Goal: Information Seeking & Learning: Learn about a topic

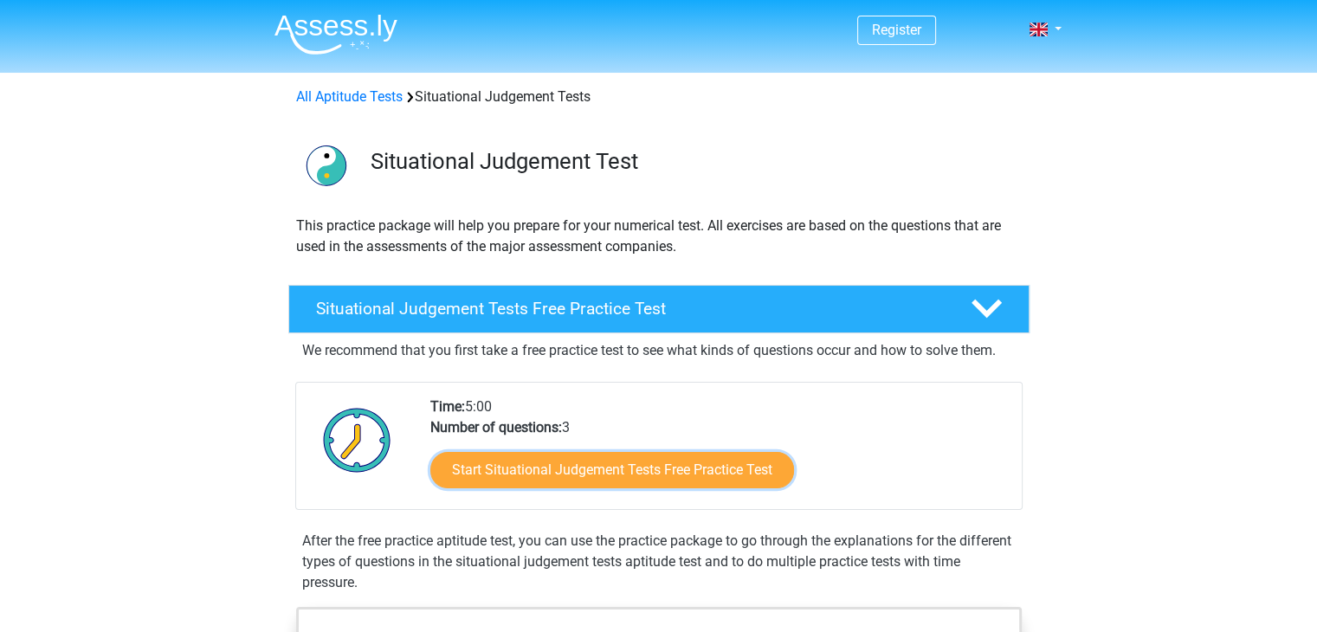
click at [610, 481] on link "Start Situational Judgement Tests Free Practice Test" at bounding box center [612, 470] width 364 height 36
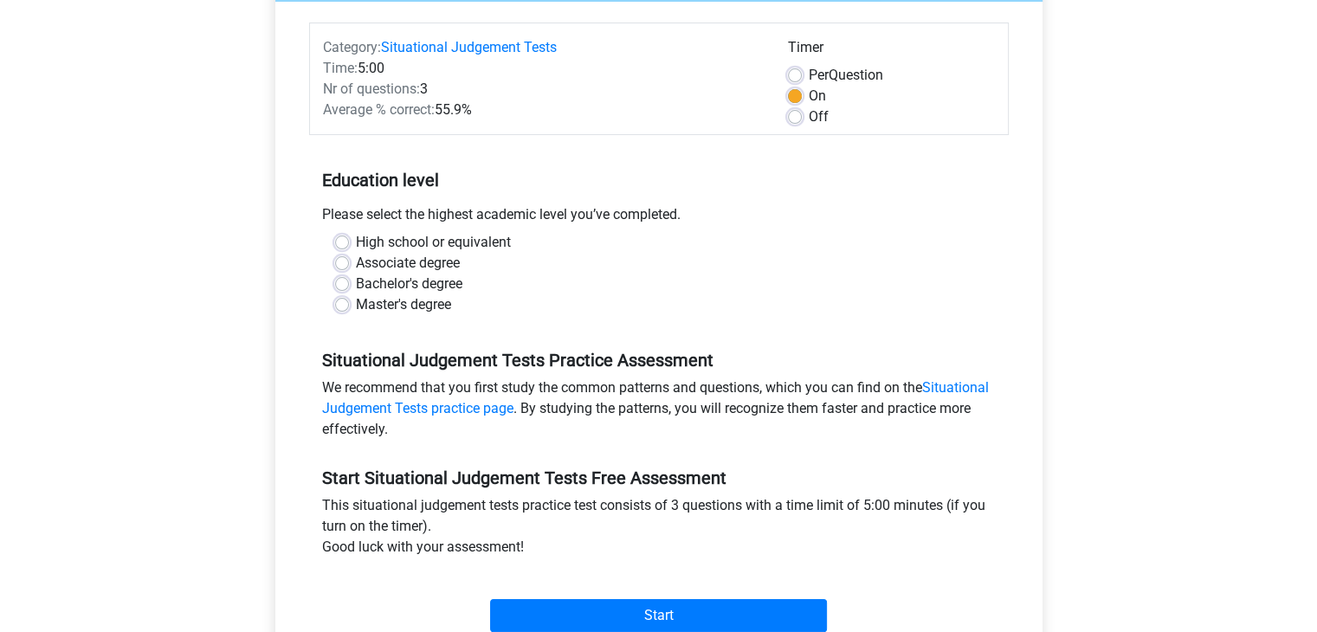
scroll to position [191, 0]
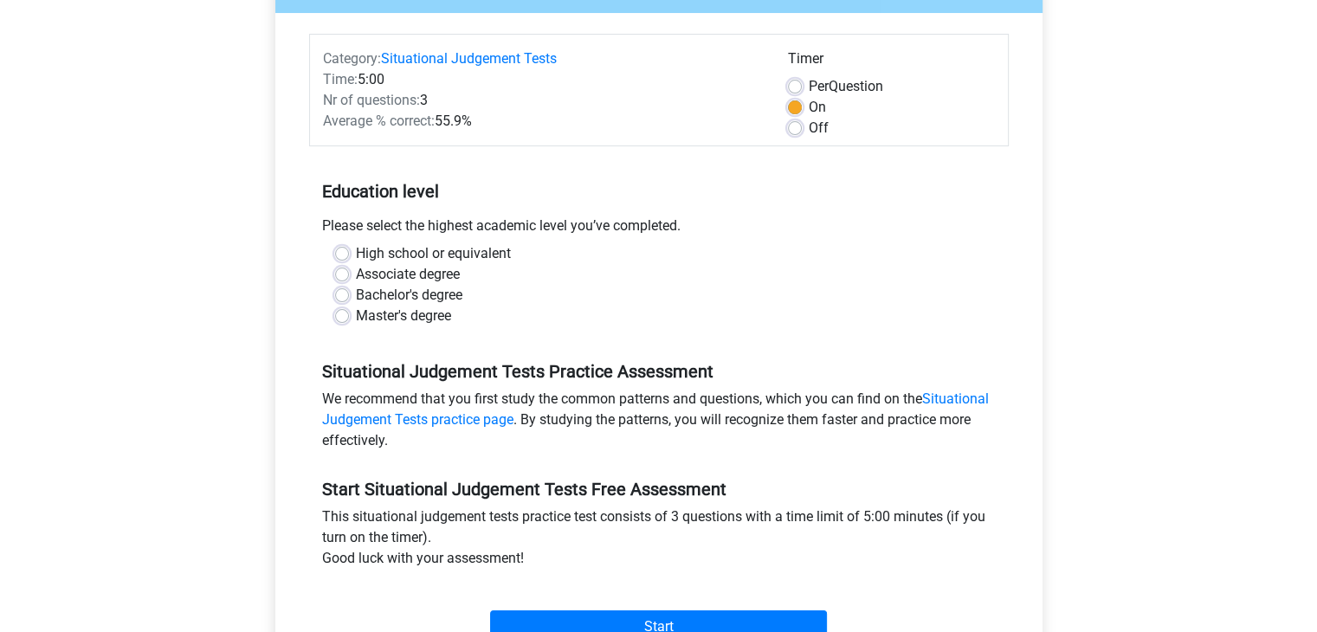
click at [356, 300] on label "Bachelor's degree" at bounding box center [409, 295] width 107 height 21
click at [342, 300] on input "Bachelor's degree" at bounding box center [342, 293] width 14 height 17
radio input "true"
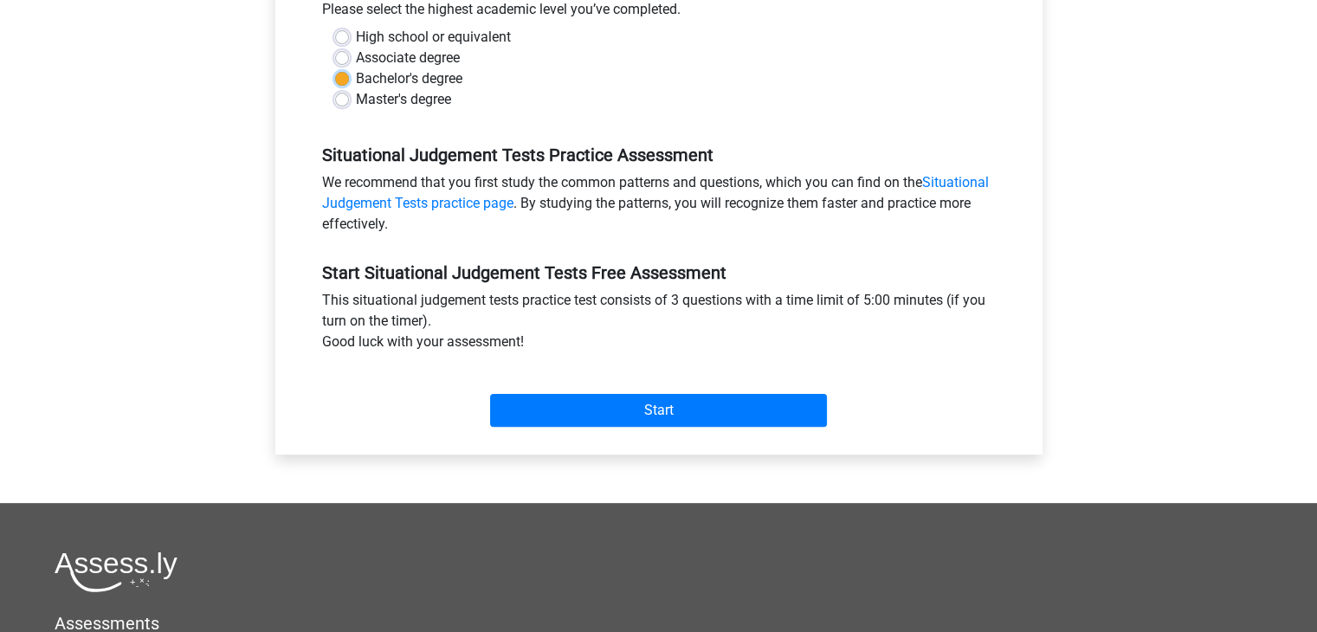
scroll to position [416, 0]
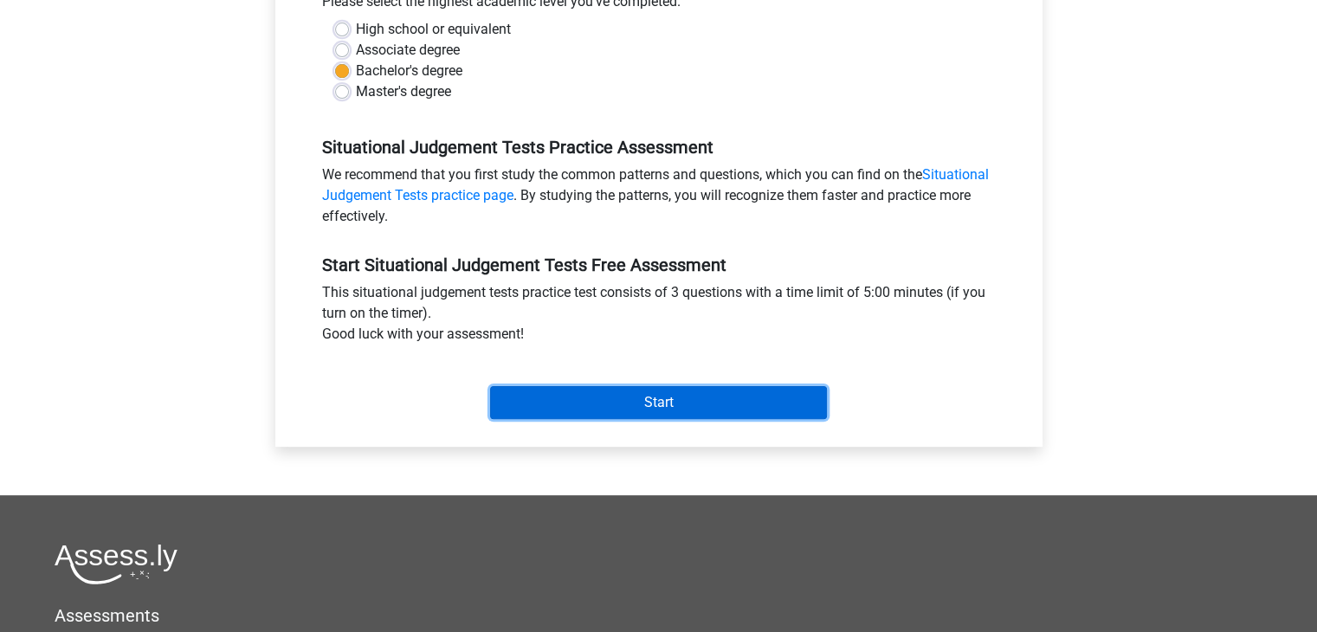
click at [672, 397] on input "Start" at bounding box center [658, 402] width 337 height 33
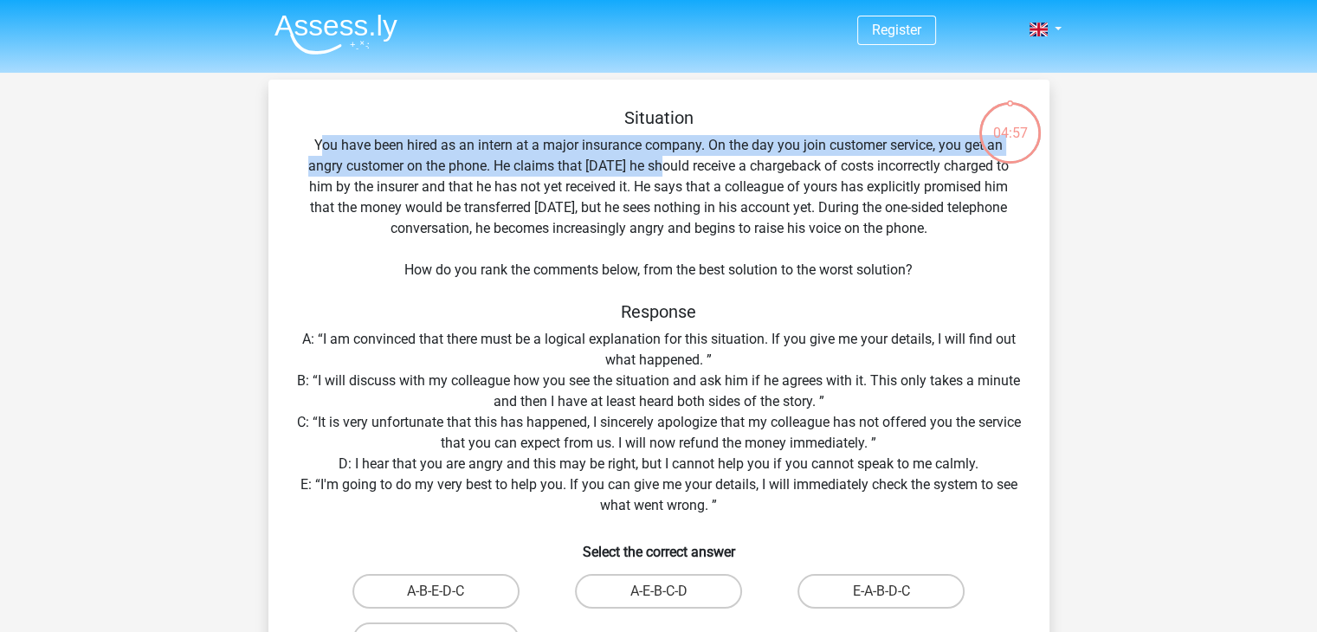
drag, startPoint x: 325, startPoint y: 152, endPoint x: 672, endPoint y: 162, distance: 347.4
click at [664, 158] on div "Situation You have been hired as an intern at a major insurance company. On the…" at bounding box center [658, 414] width 767 height 614
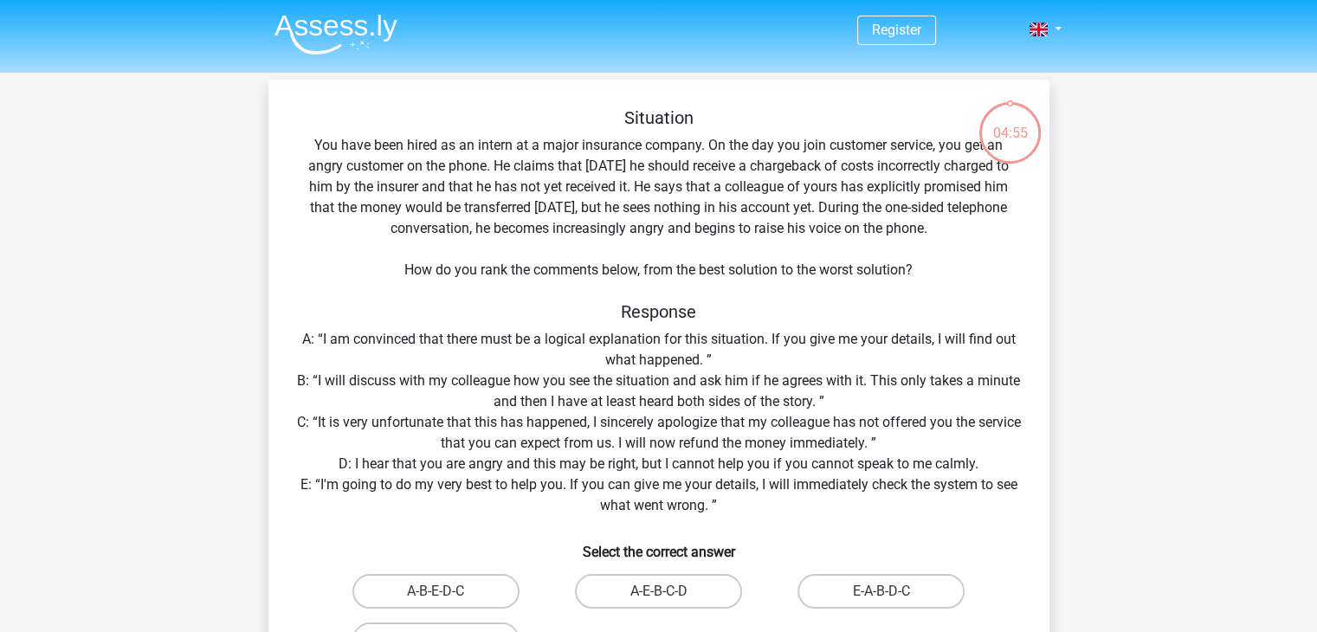
click at [661, 219] on div "Situation You have been hired as an intern at a major insurance company. On the…" at bounding box center [658, 414] width 767 height 614
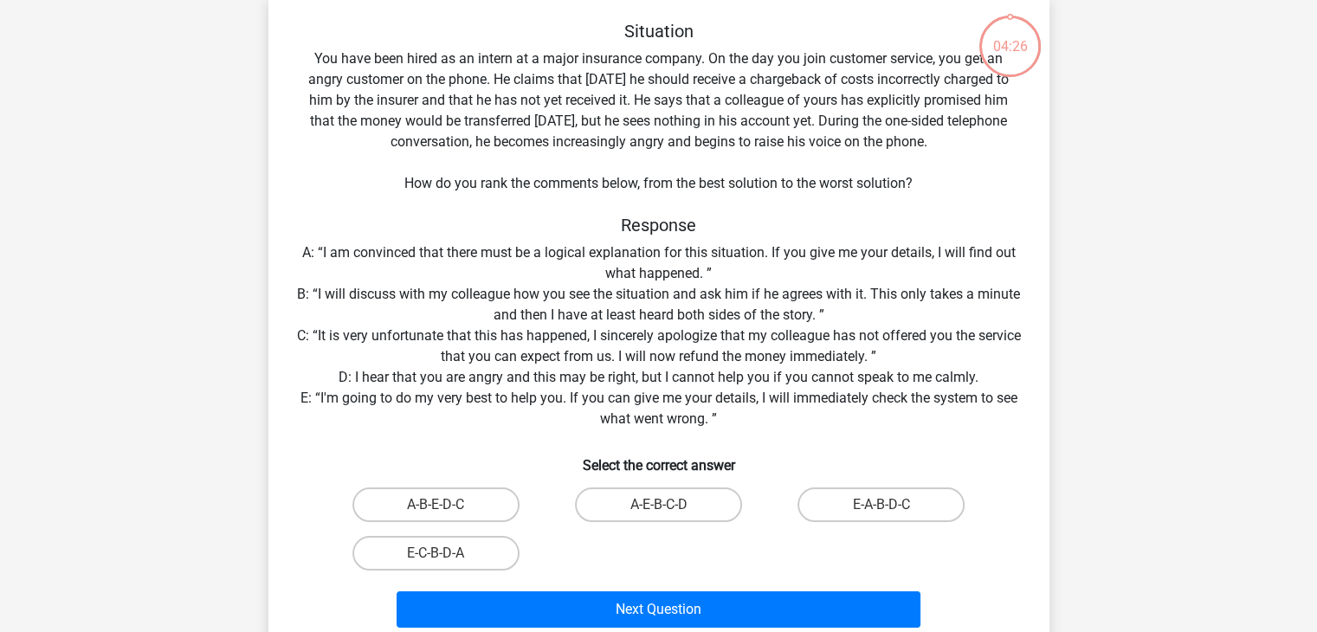
scroll to position [97, 0]
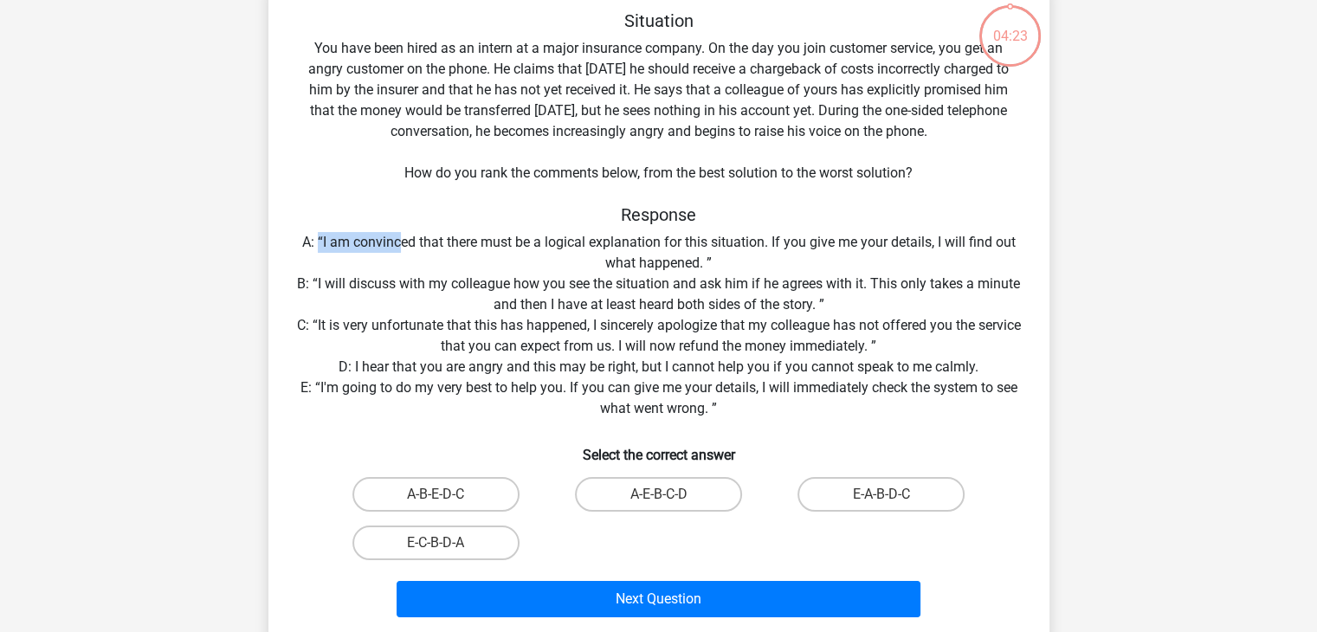
drag, startPoint x: 319, startPoint y: 245, endPoint x: 398, endPoint y: 240, distance: 79.0
click at [398, 240] on div "Situation You have been hired as an intern at a major insurance company. On the…" at bounding box center [658, 317] width 767 height 614
click at [458, 245] on div "Situation You have been hired as an intern at a major insurance company. On the…" at bounding box center [658, 317] width 767 height 614
drag, startPoint x: 376, startPoint y: 365, endPoint x: 440, endPoint y: 365, distance: 64.1
click at [440, 365] on div "Situation You have been hired as an intern at a major insurance company. On the…" at bounding box center [658, 317] width 767 height 614
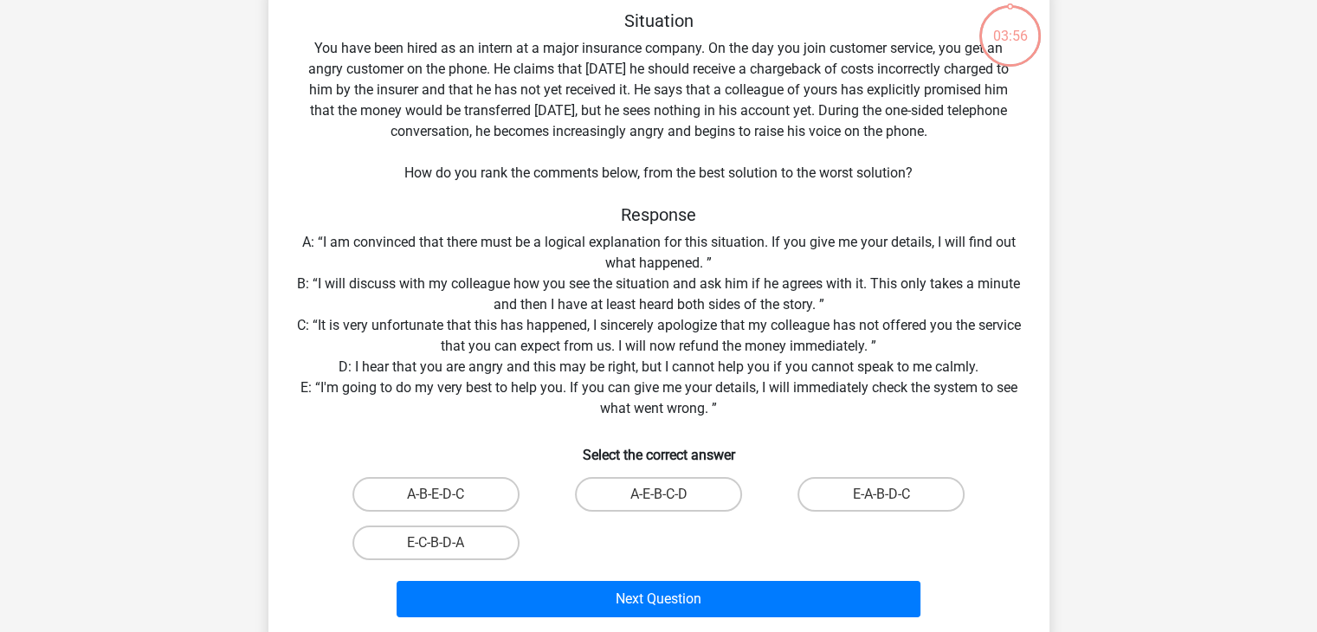
click at [481, 370] on div "Situation You have been hired as an intern at a major insurance company. On the…" at bounding box center [658, 317] width 767 height 614
drag, startPoint x: 605, startPoint y: 411, endPoint x: 738, endPoint y: 412, distance: 132.5
click at [738, 412] on div "Situation You have been hired as an intern at a major insurance company. On the…" at bounding box center [658, 317] width 767 height 614
drag, startPoint x: 740, startPoint y: 412, endPoint x: 398, endPoint y: 406, distance: 342.1
click at [740, 411] on div "Situation You have been hired as an intern at a major insurance company. On the…" at bounding box center [658, 317] width 767 height 614
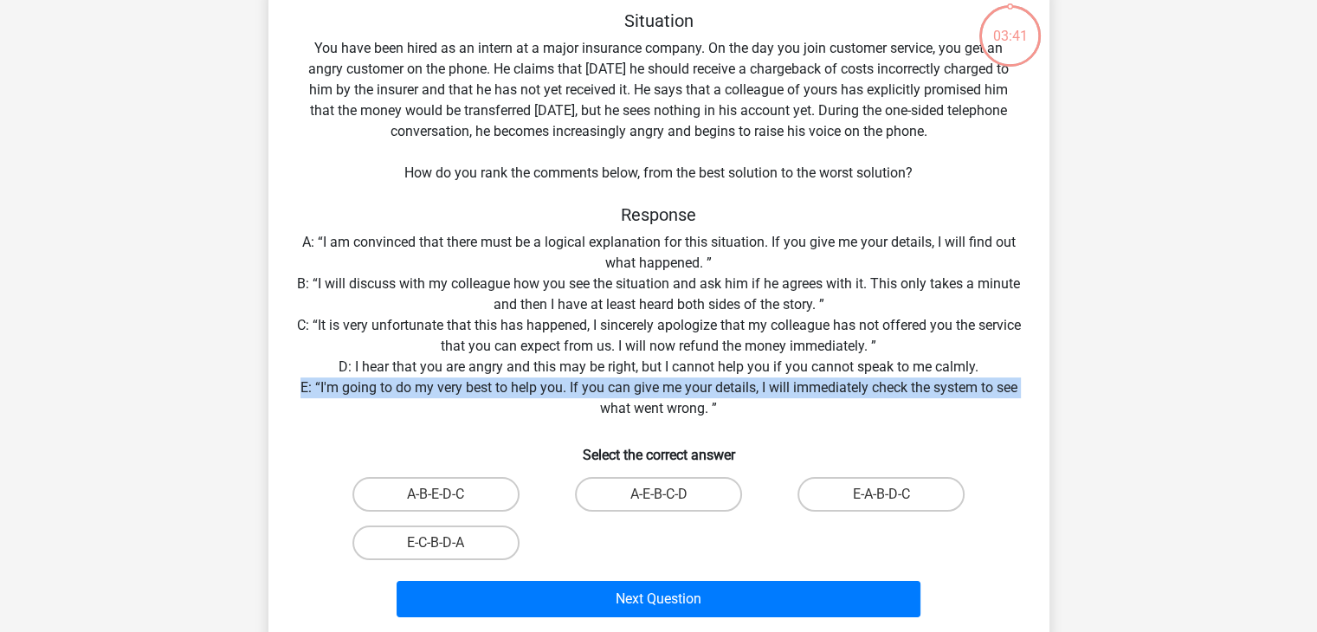
drag, startPoint x: 297, startPoint y: 388, endPoint x: 533, endPoint y: 399, distance: 236.7
click at [533, 399] on div "Situation You have been hired as an intern at a major insurance company. On the…" at bounding box center [658, 317] width 767 height 614
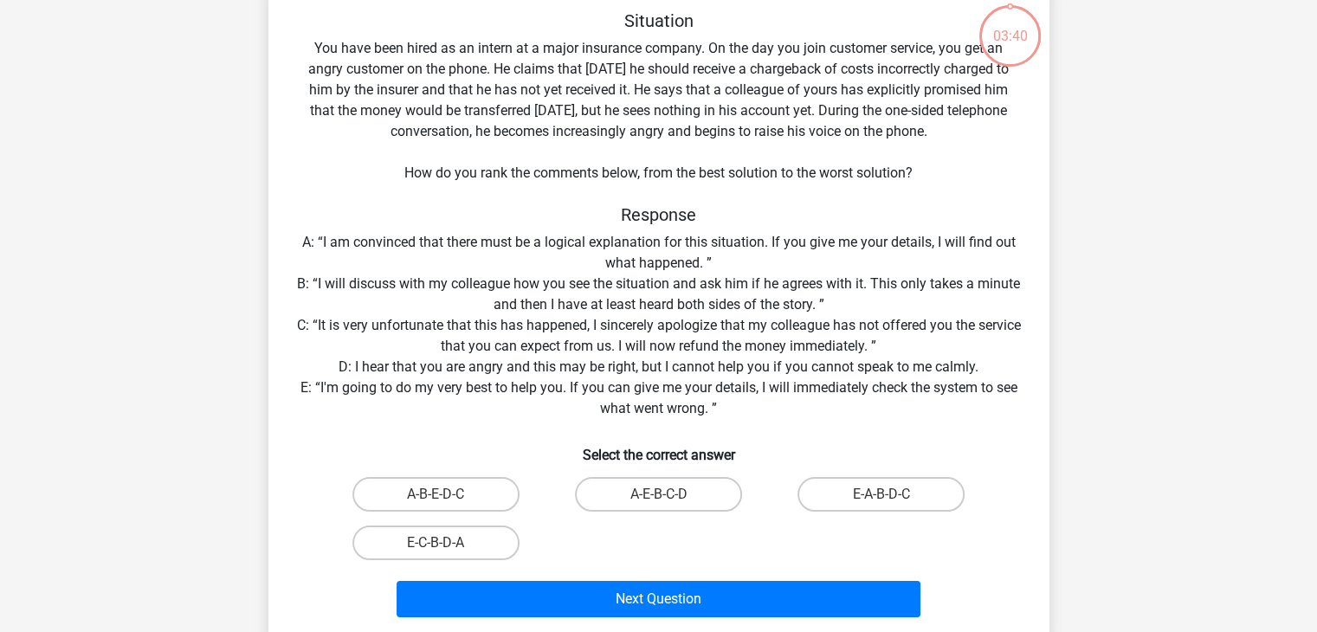
click at [776, 457] on h6 "Select the correct answer" at bounding box center [659, 448] width 726 height 30
click at [412, 533] on label "E-C-B-D-A" at bounding box center [435, 543] width 167 height 35
click at [436, 543] on input "E-C-B-D-A" at bounding box center [441, 548] width 11 height 11
radio input "true"
click at [658, 505] on input "A-E-B-C-D" at bounding box center [663, 500] width 11 height 11
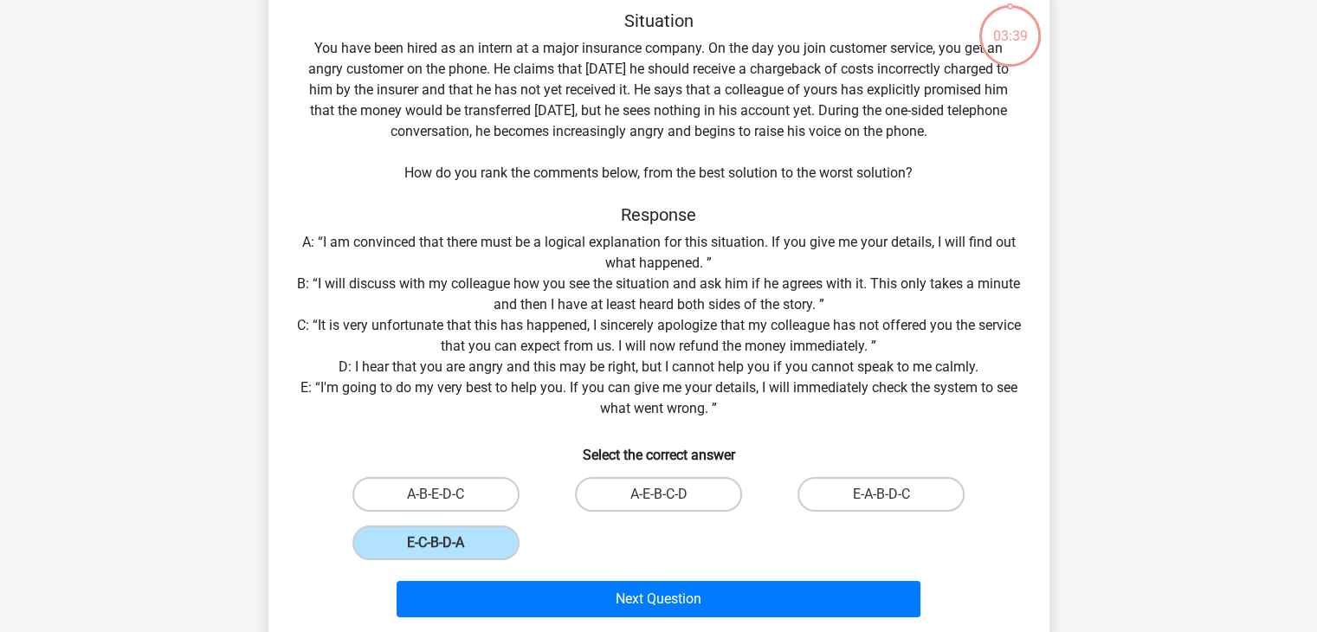
radio input "true"
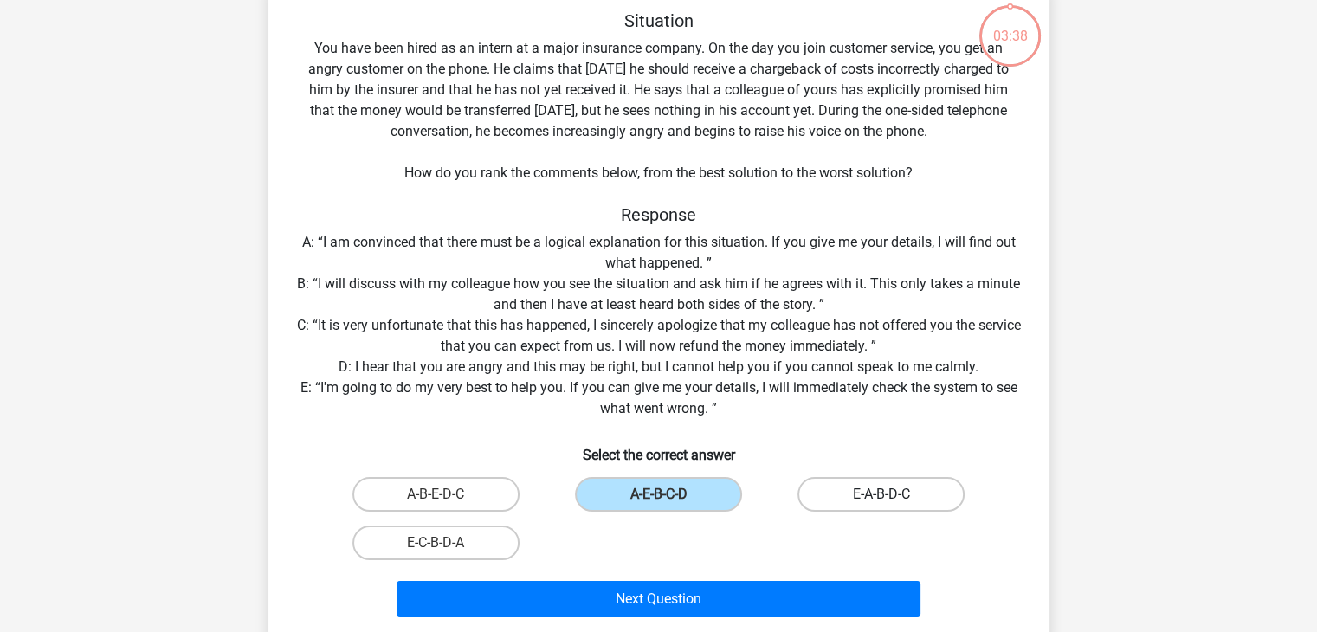
click at [820, 500] on label "E-A-B-D-C" at bounding box center [881, 494] width 167 height 35
click at [882, 500] on input "E-A-B-D-C" at bounding box center [887, 500] width 11 height 11
radio input "true"
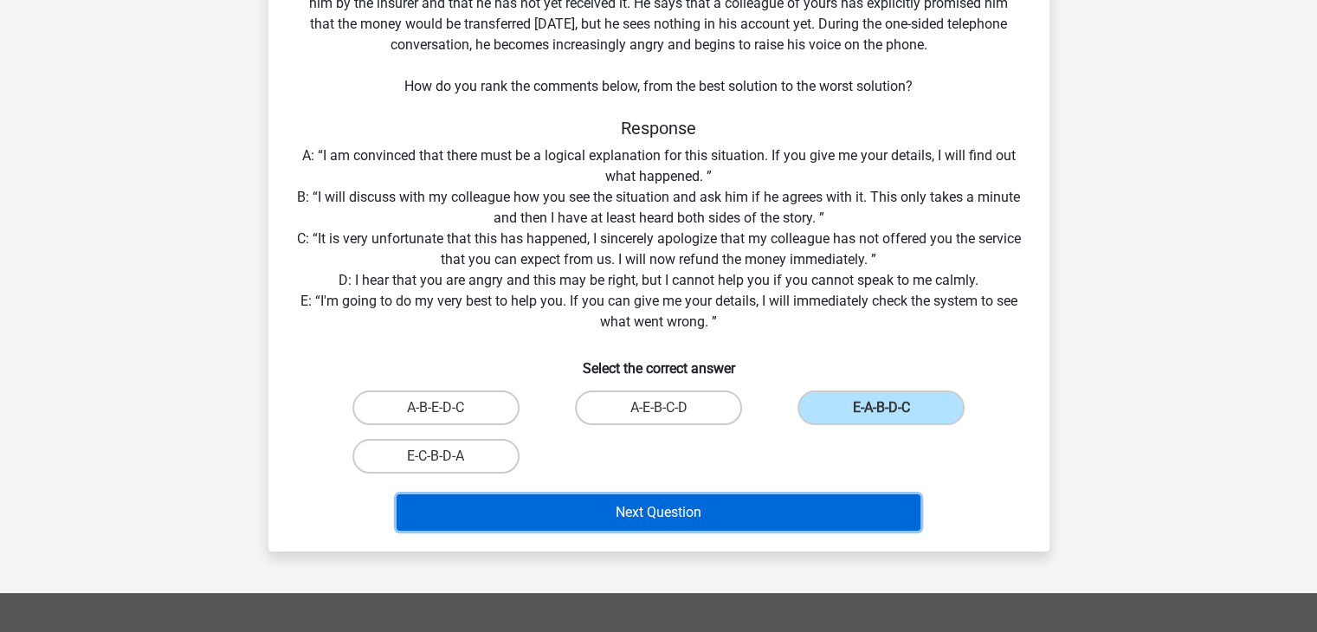
click at [701, 505] on button "Next Question" at bounding box center [659, 513] width 524 height 36
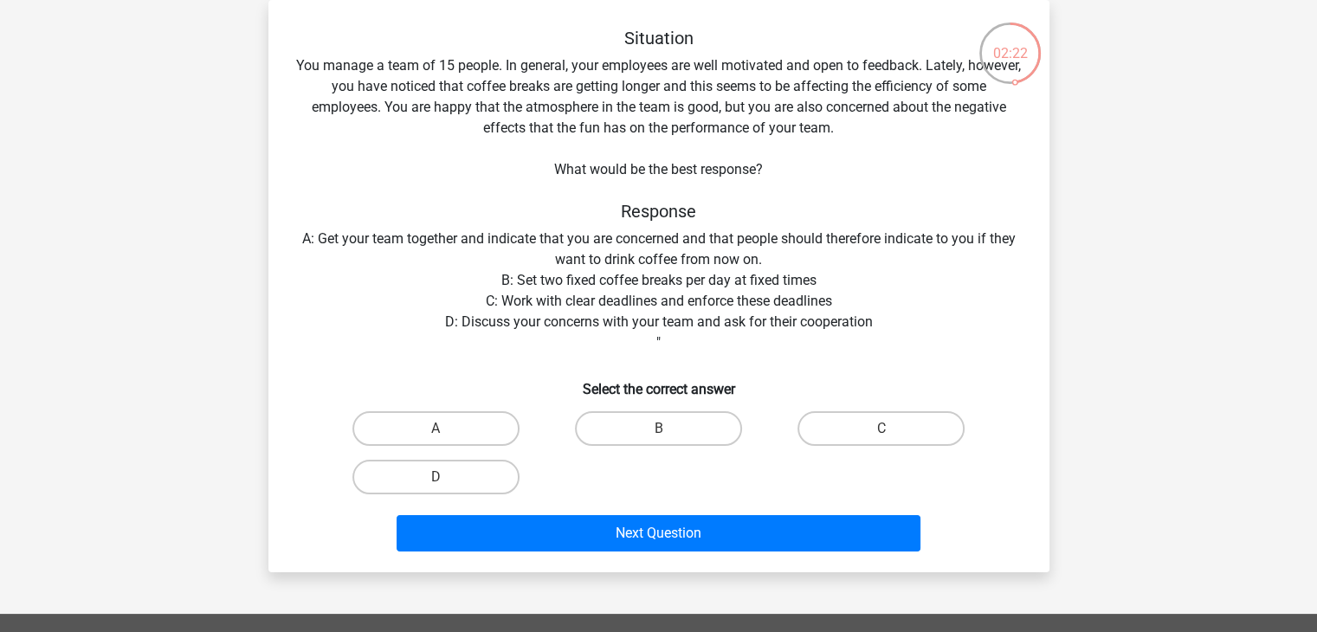
scroll to position [75, 0]
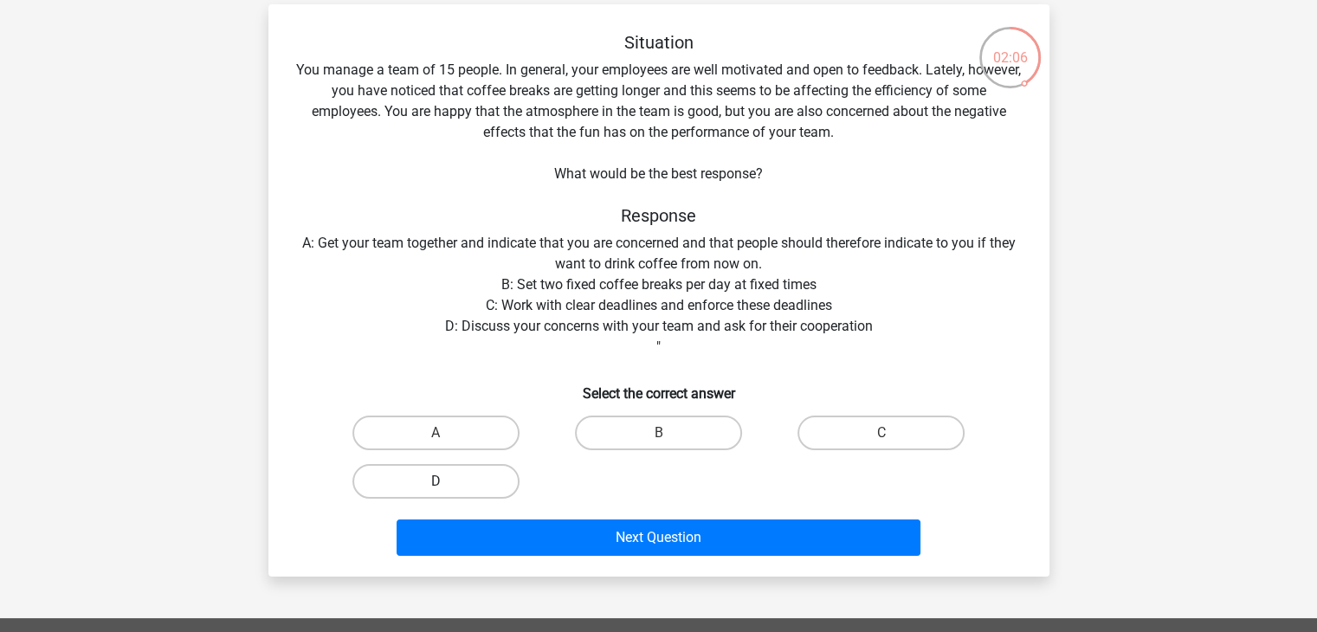
click at [465, 484] on label "D" at bounding box center [435, 481] width 167 height 35
click at [447, 484] on input "D" at bounding box center [441, 487] width 11 height 11
radio input "true"
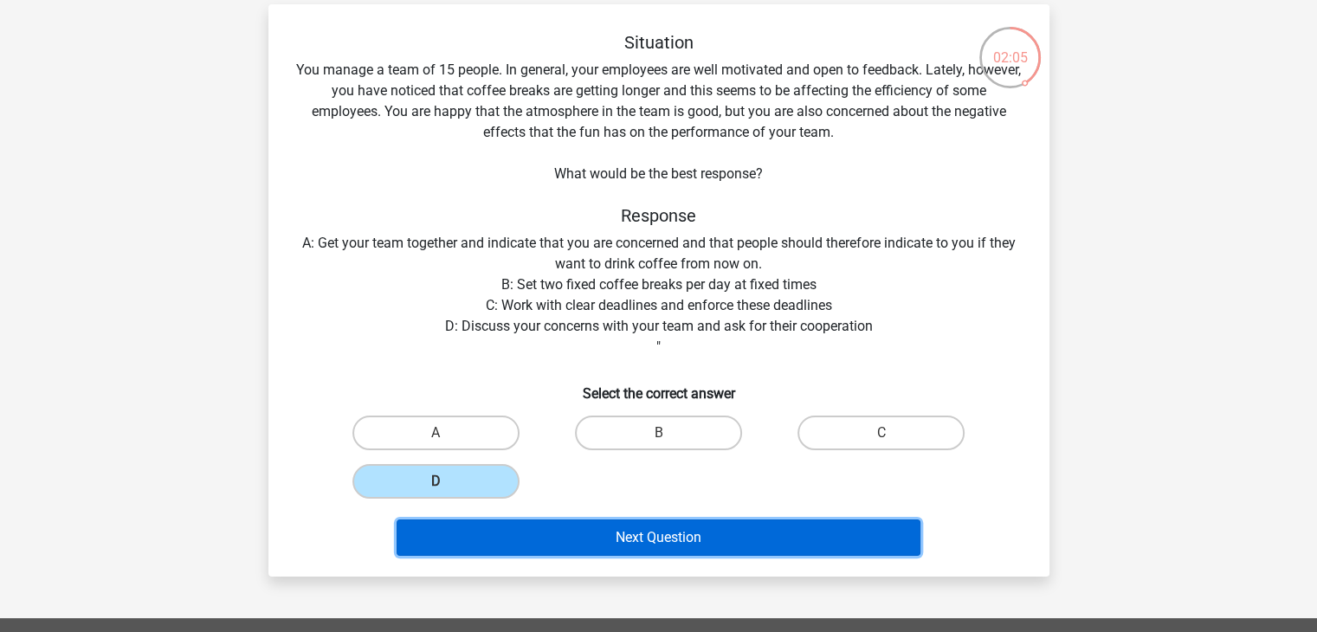
click at [665, 526] on button "Next Question" at bounding box center [659, 538] width 524 height 36
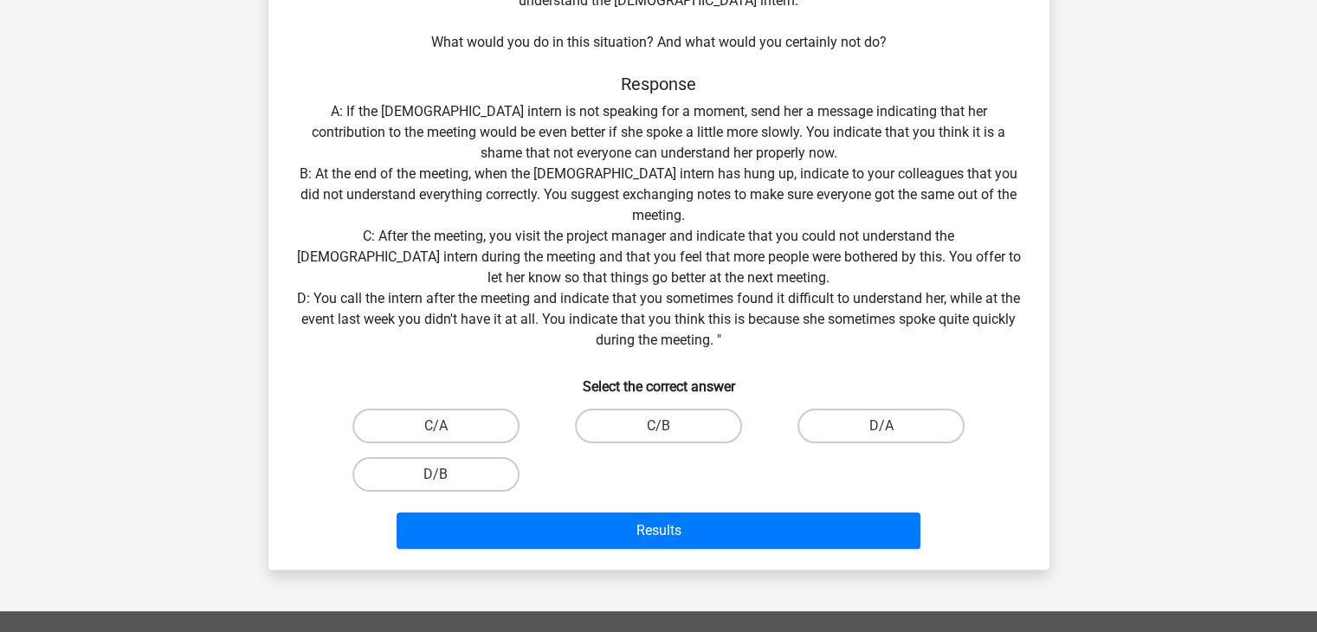
scroll to position [294, 0]
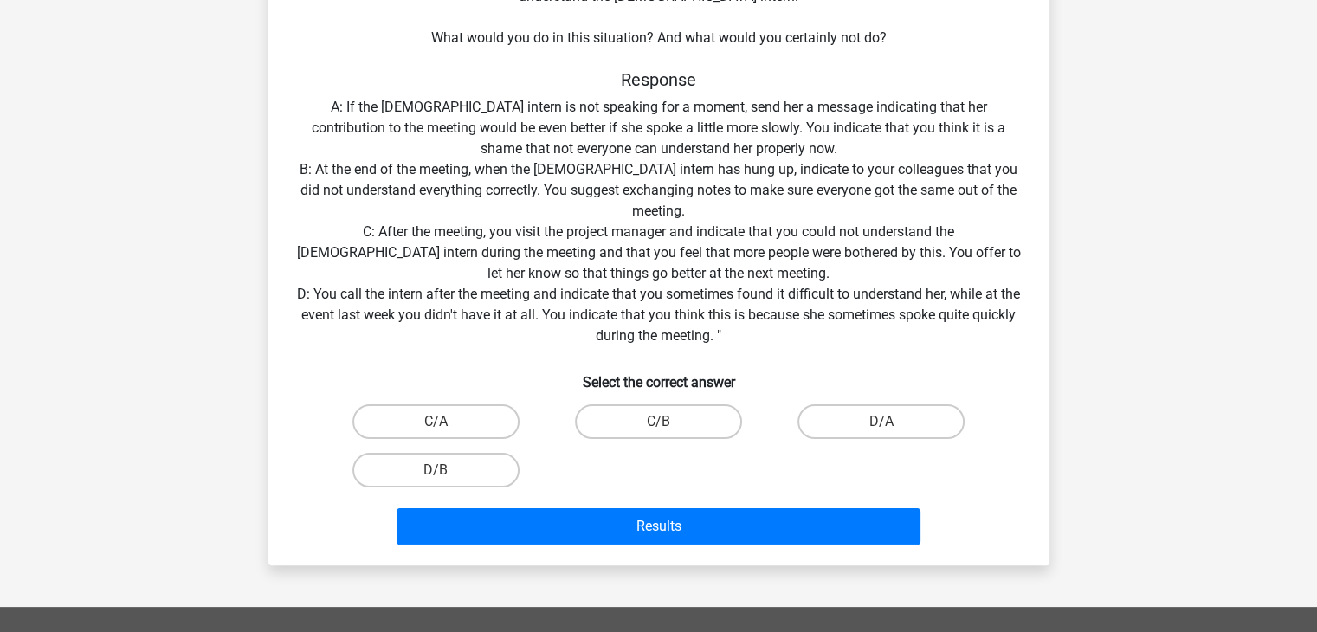
click at [381, 243] on div "Situation You work at the headquarters of a major retailer and your team includ…" at bounding box center [658, 182] width 767 height 739
click at [599, 420] on label "C/B" at bounding box center [658, 421] width 167 height 35
click at [658, 422] on input "C/B" at bounding box center [663, 427] width 11 height 11
radio input "true"
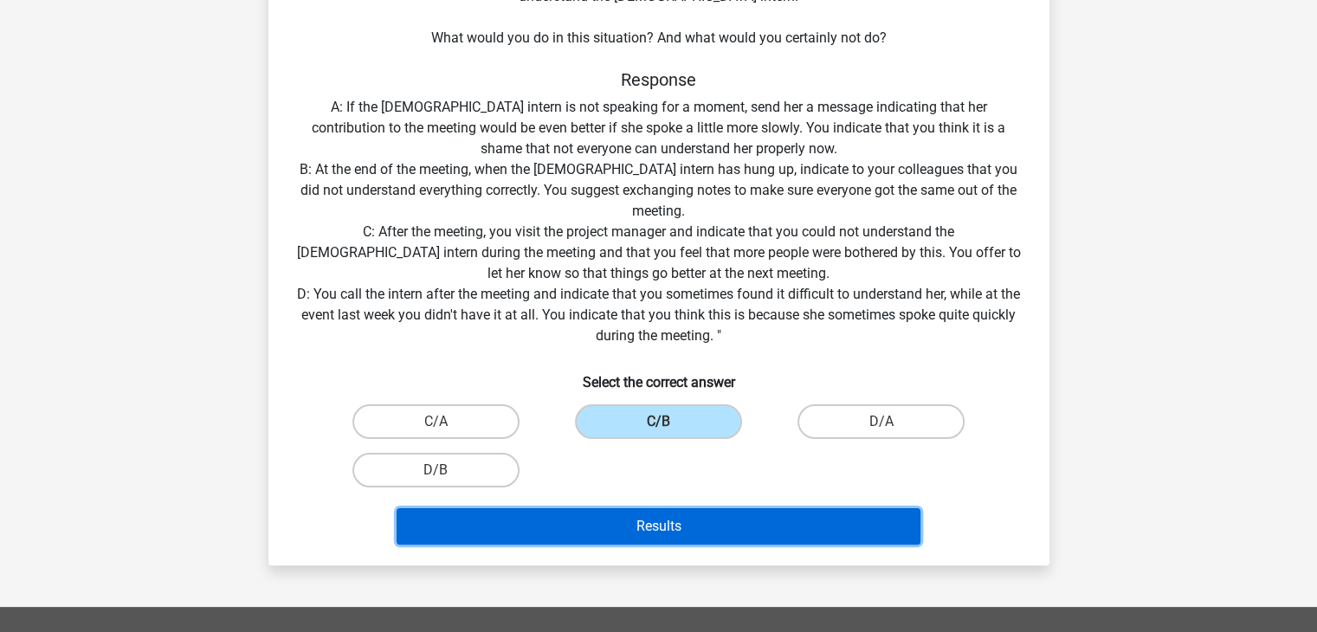
click at [665, 541] on button "Results" at bounding box center [659, 526] width 524 height 36
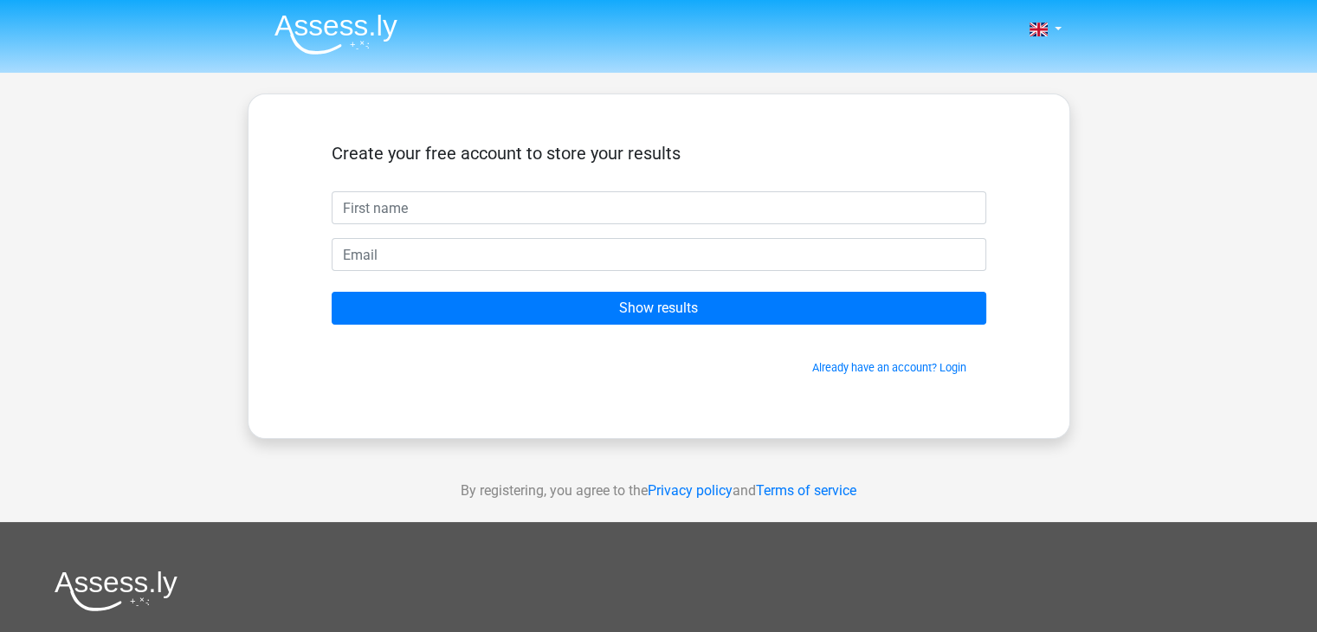
click at [497, 223] on input "text" at bounding box center [659, 207] width 655 height 33
type input "Kamran"
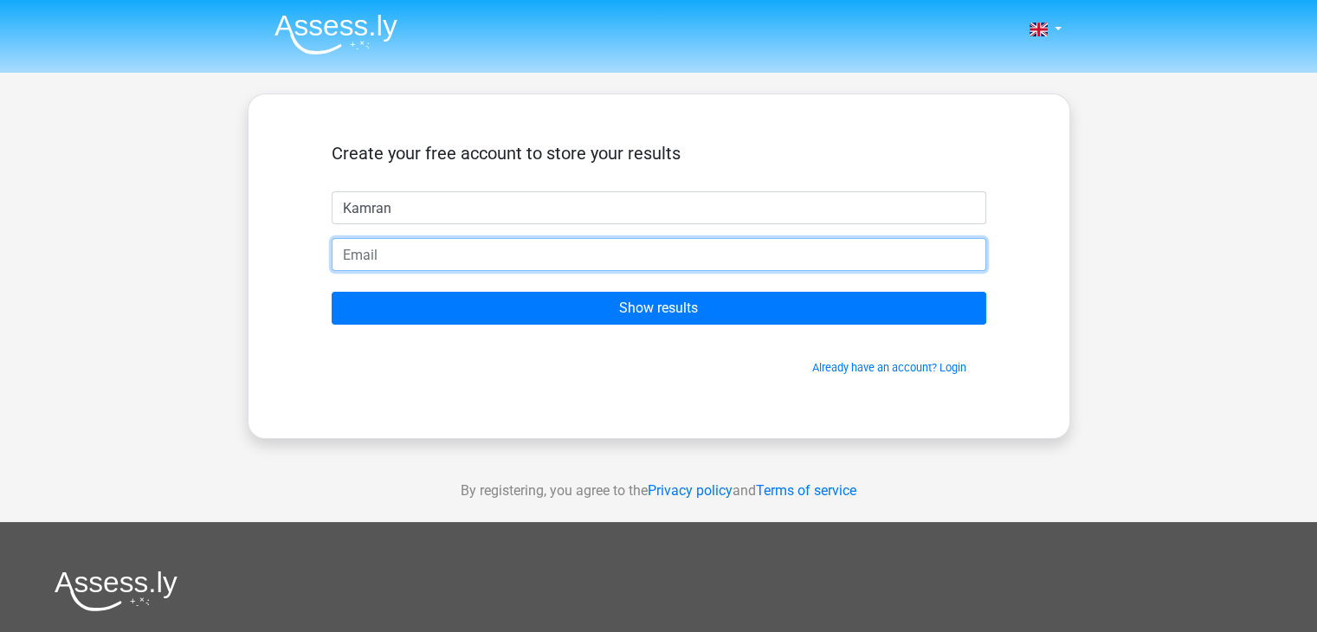
click at [421, 252] on input "email" at bounding box center [659, 254] width 655 height 33
type input "kamran15092005@outlook.com"
drag, startPoint x: 561, startPoint y: 257, endPoint x: 220, endPoint y: 262, distance: 341.3
click at [220, 262] on div "Nederlands English" at bounding box center [658, 490] width 1317 height 980
click at [526, 249] on input "email" at bounding box center [659, 254] width 655 height 33
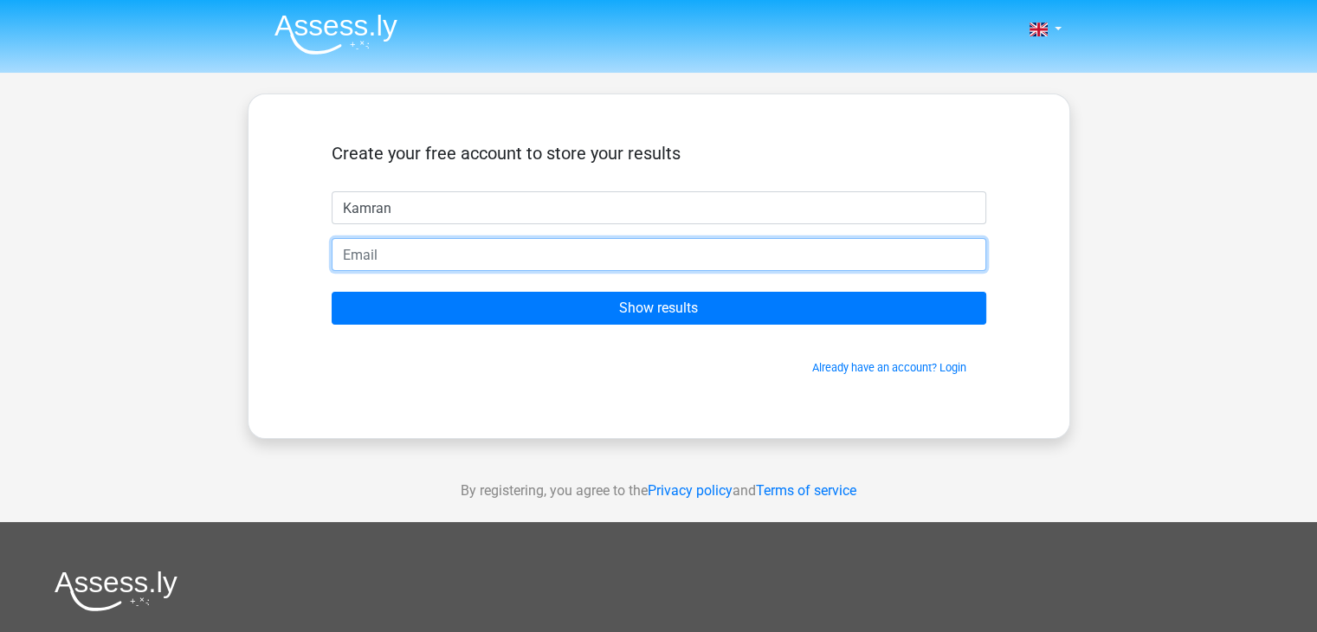
type input "kamranpirishzade@gmail.com"
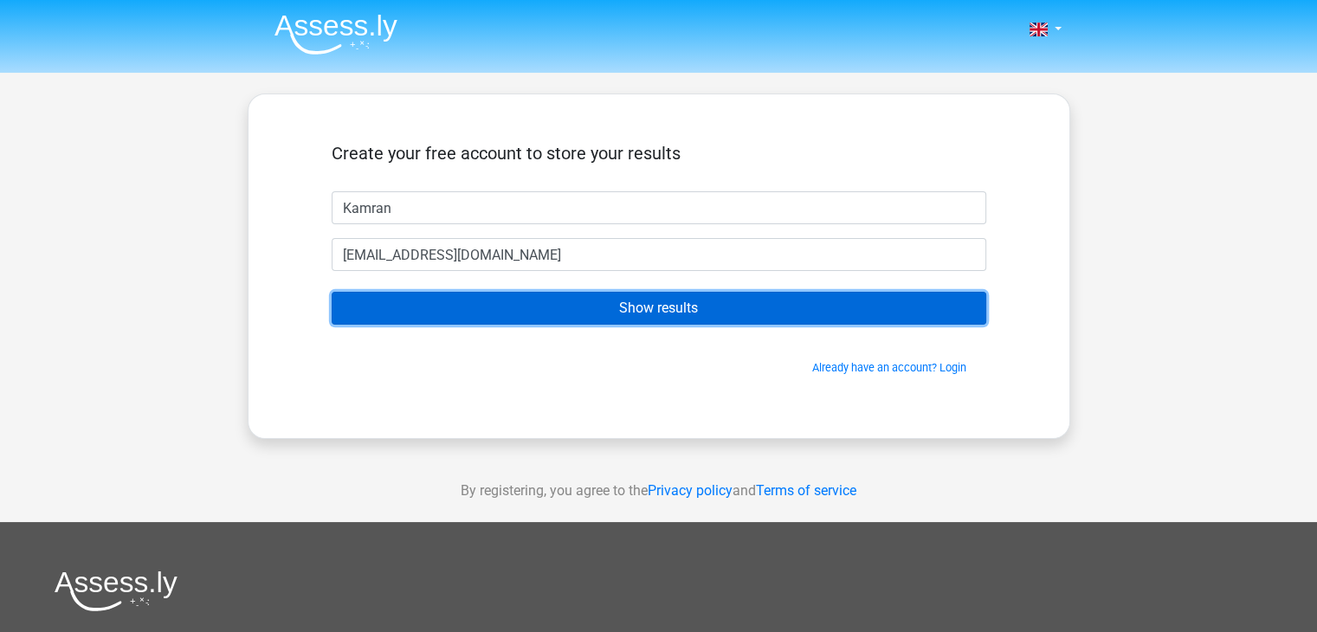
click at [648, 311] on input "Show results" at bounding box center [659, 308] width 655 height 33
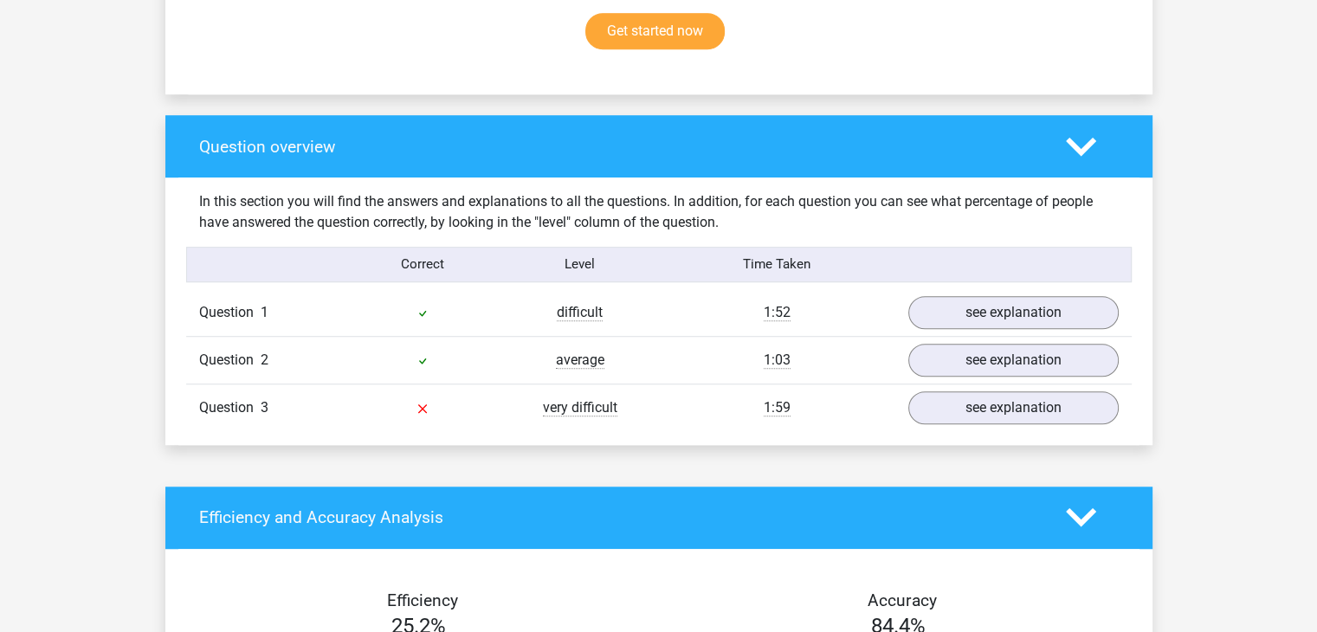
scroll to position [1141, 0]
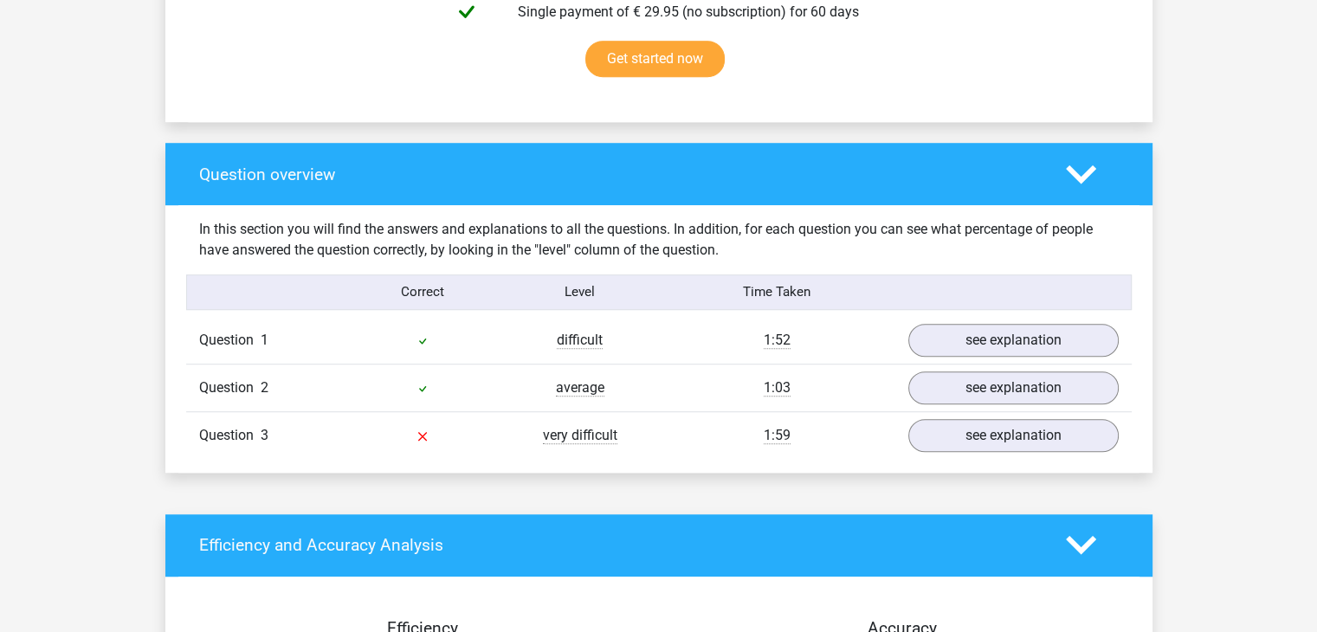
click at [1064, 171] on div at bounding box center [1092, 174] width 79 height 30
click at [1089, 179] on icon at bounding box center [1081, 174] width 30 height 30
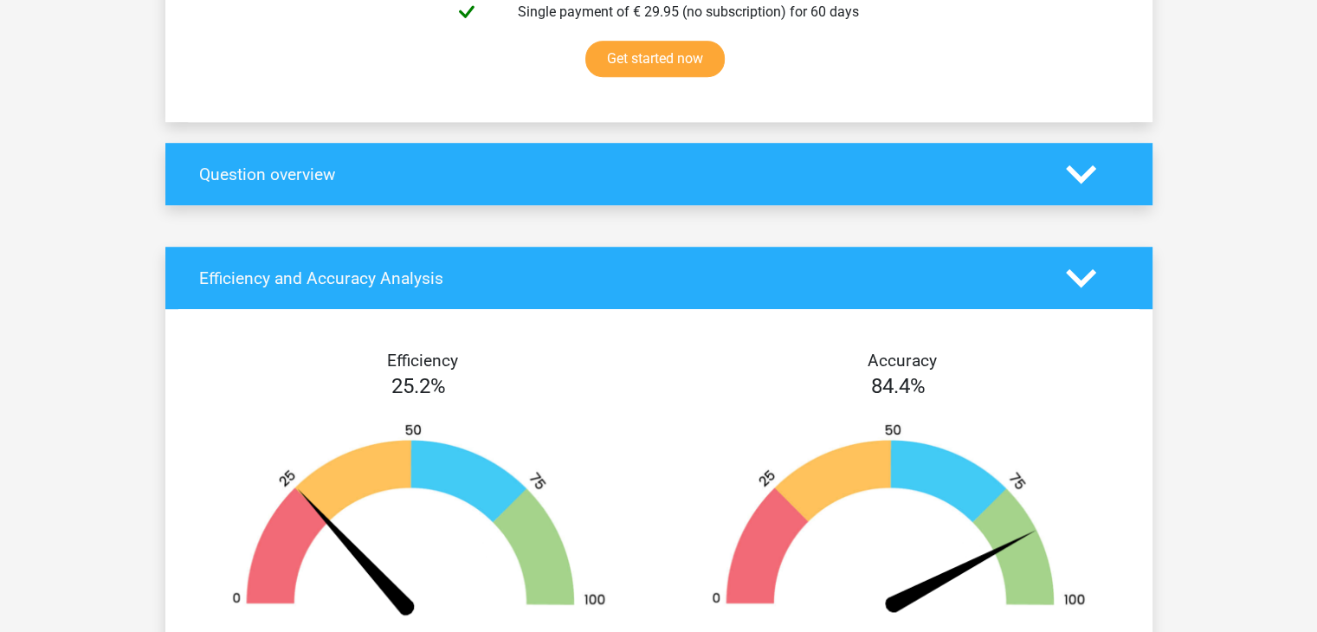
click at [1068, 174] on icon at bounding box center [1081, 174] width 30 height 30
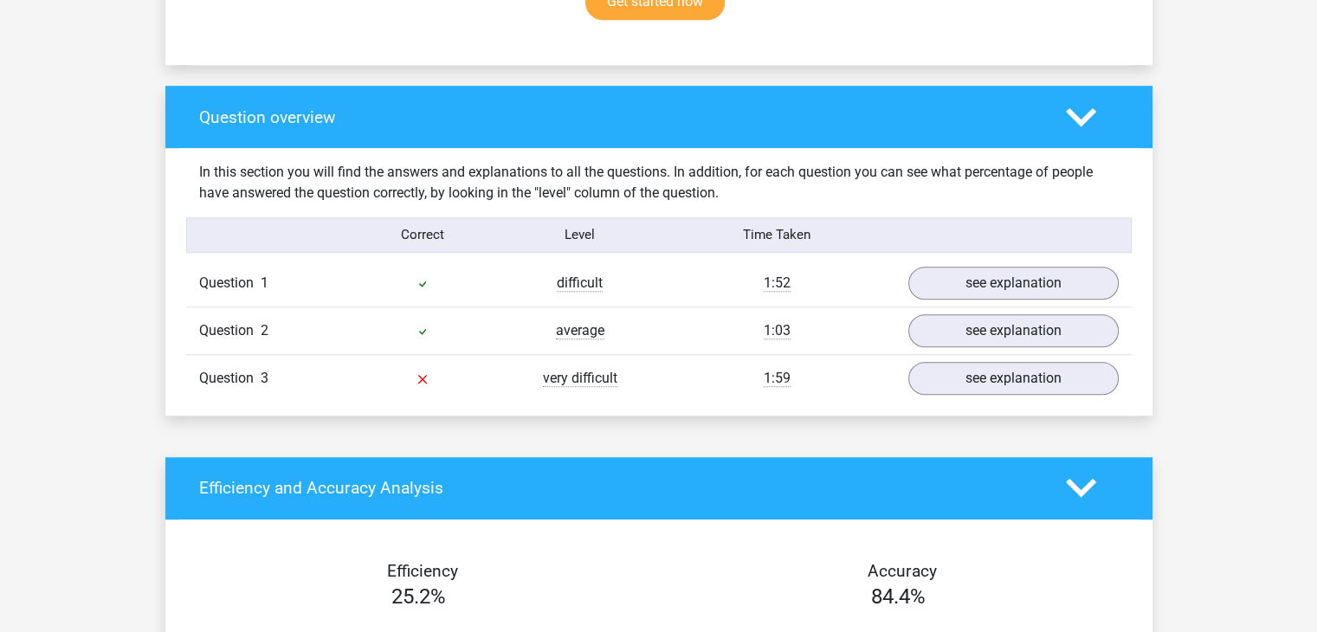
scroll to position [1108, 0]
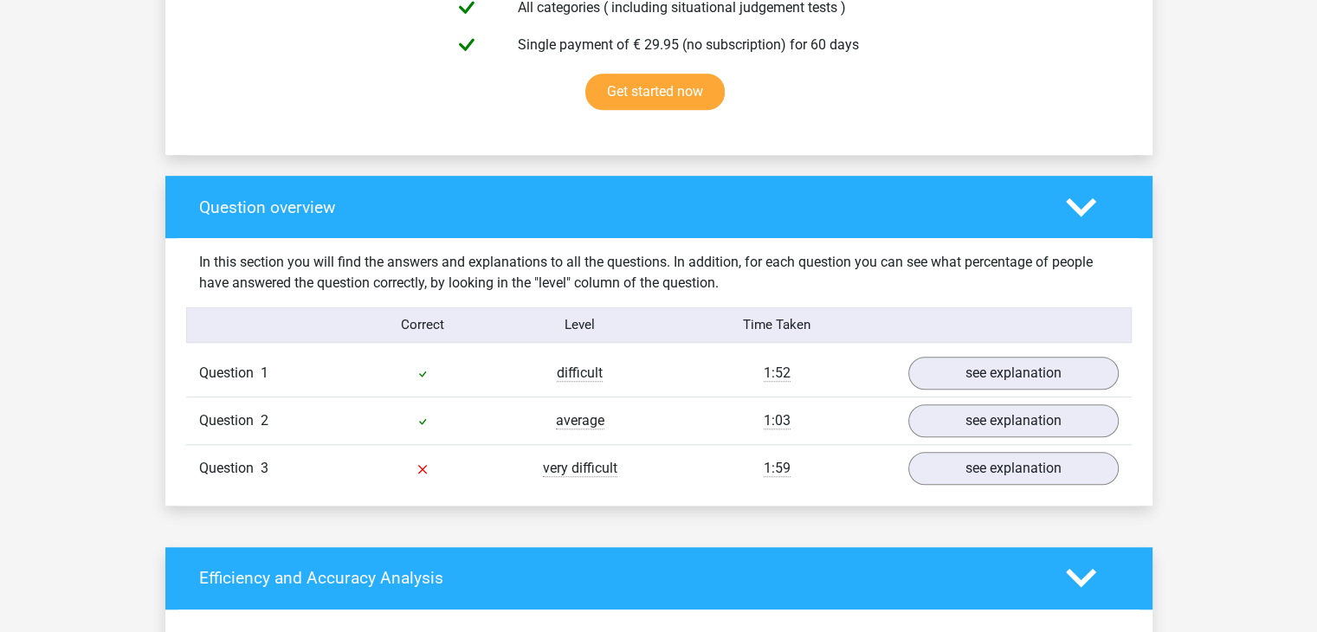
click at [1066, 200] on polygon at bounding box center [1081, 206] width 30 height 19
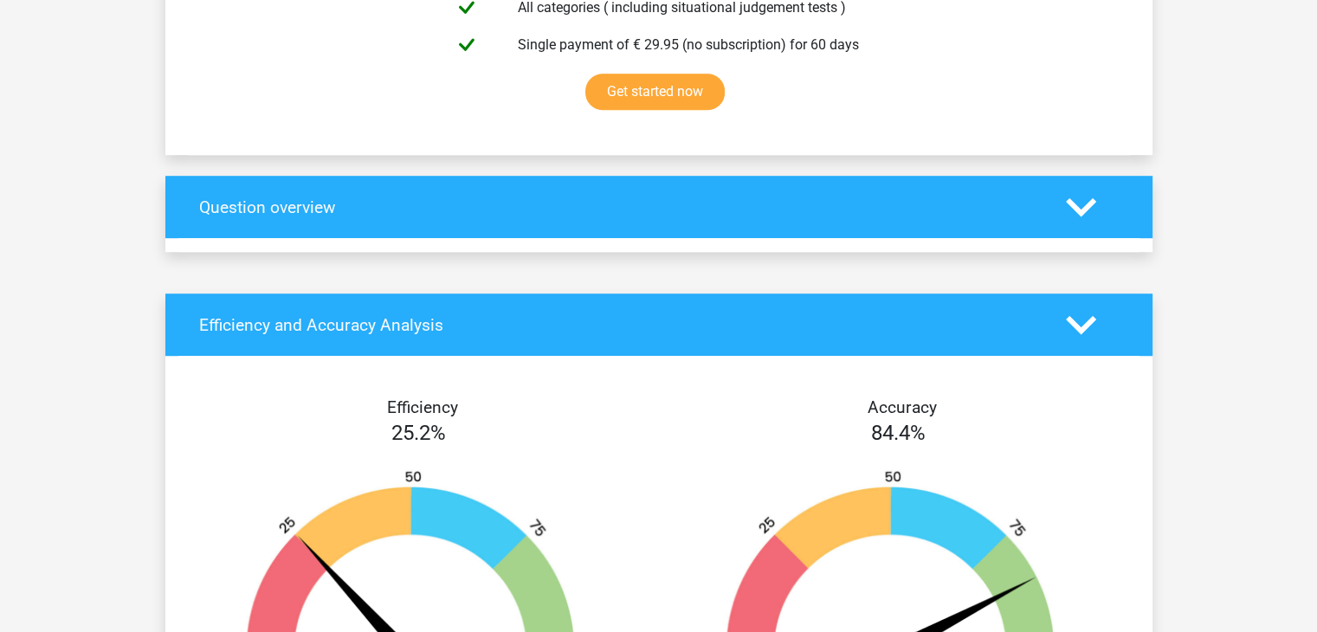
click at [1068, 204] on icon at bounding box center [1081, 207] width 30 height 30
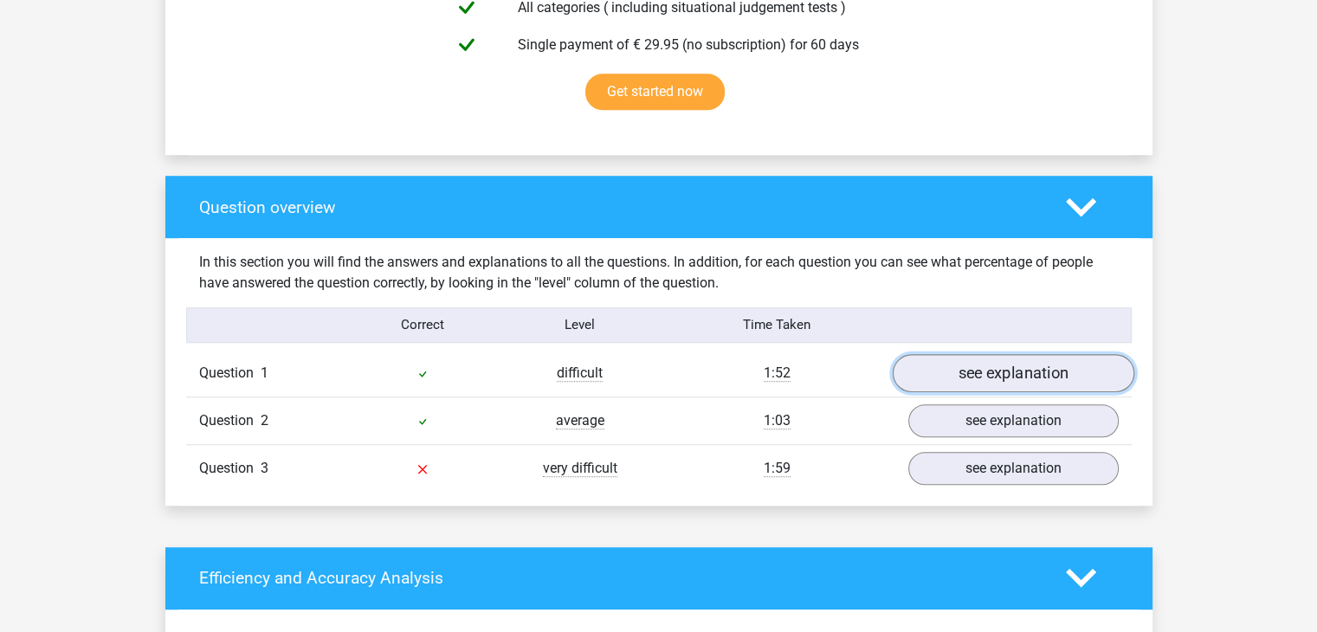
click at [991, 378] on link "see explanation" at bounding box center [1013, 373] width 242 height 38
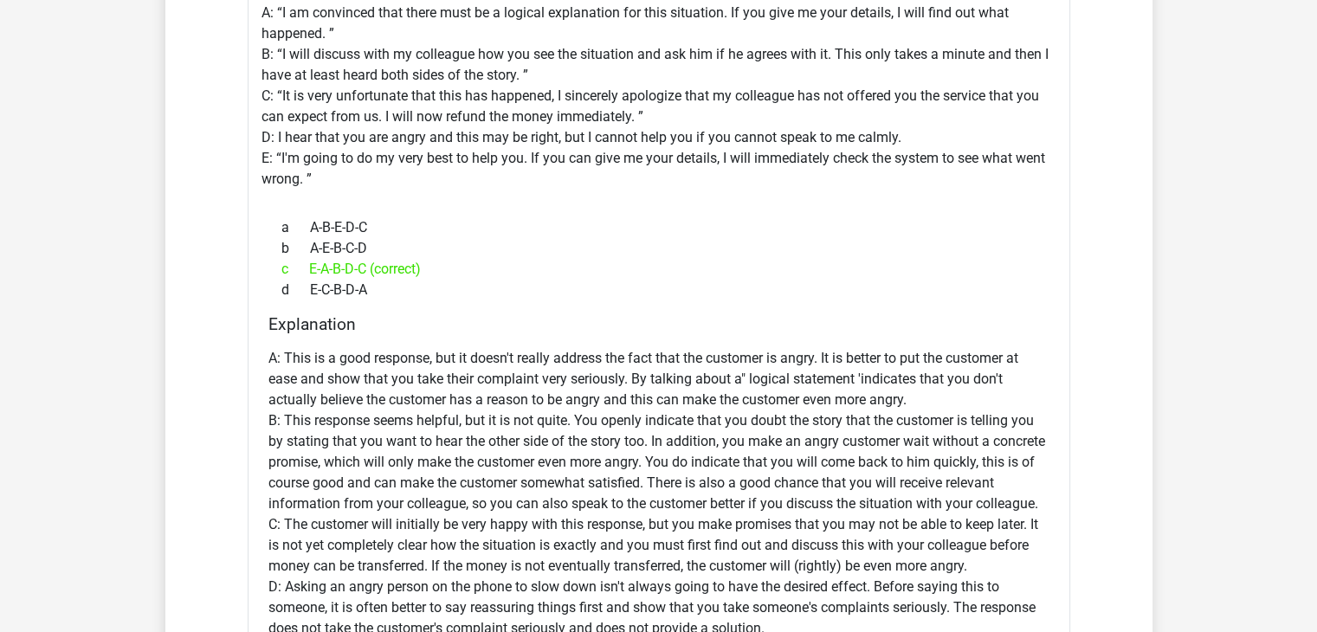
scroll to position [1865, 0]
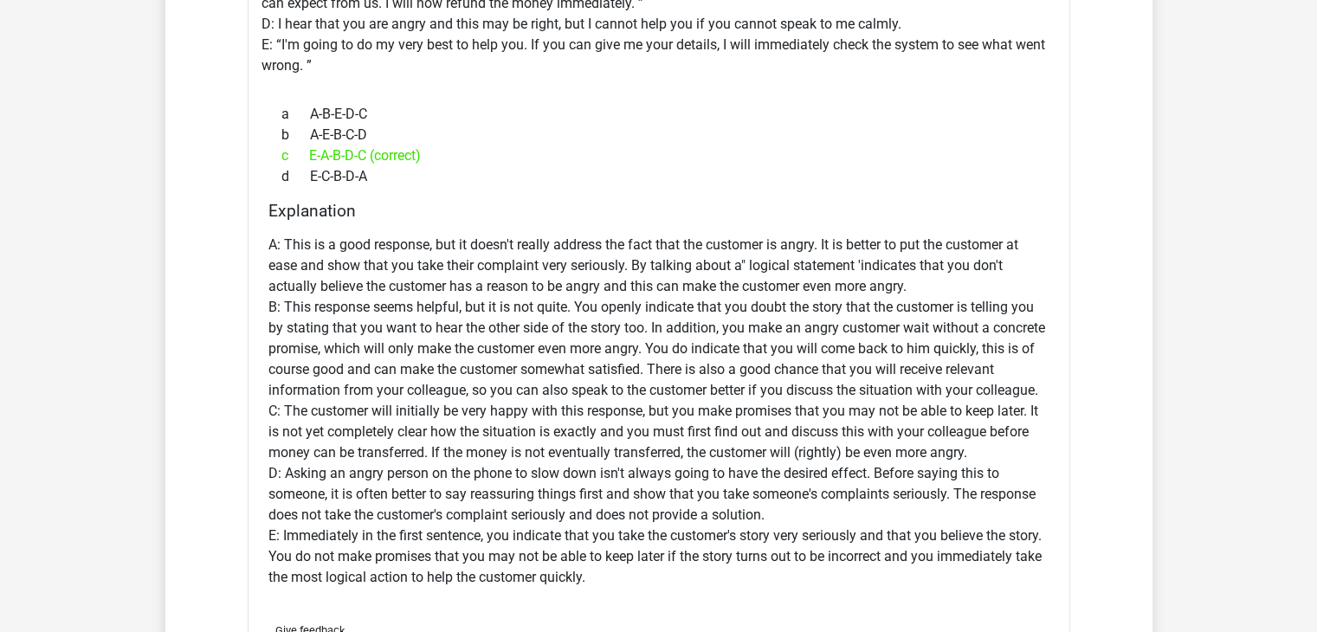
drag, startPoint x: 1329, startPoint y: 335, endPoint x: 479, endPoint y: 431, distance: 855.9
click at [479, 431] on p "A: This is a good response, but it doesn't really address the fact that the cus…" at bounding box center [658, 411] width 781 height 353
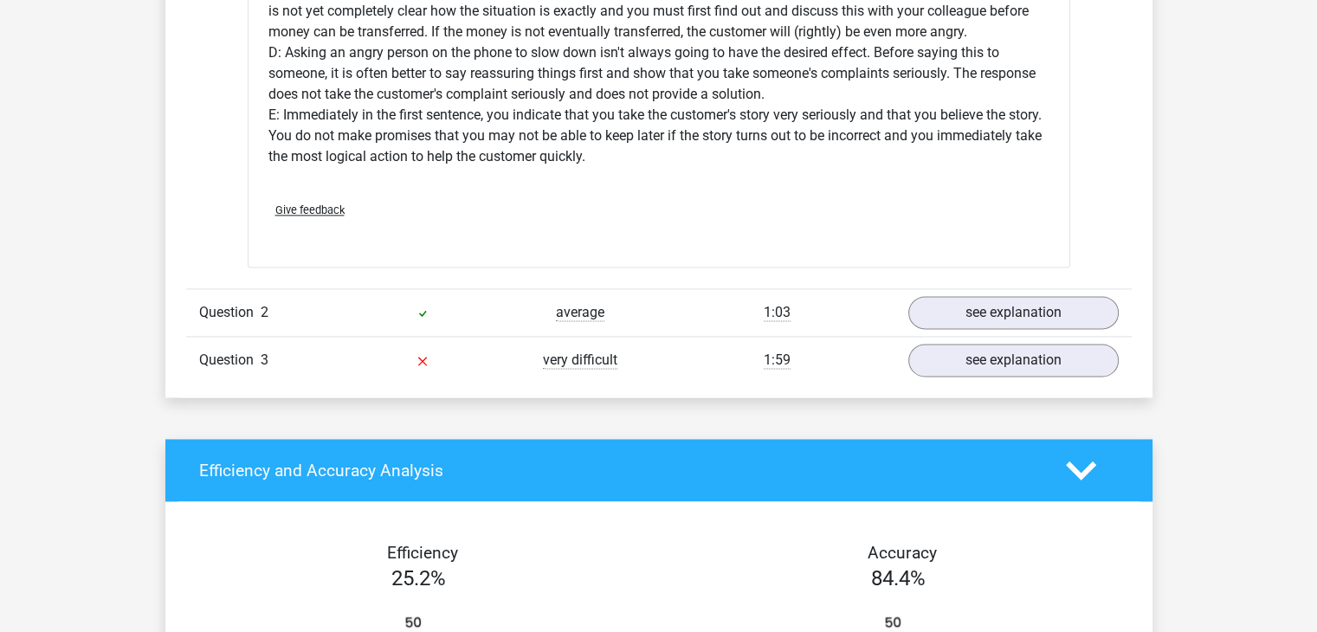
scroll to position [2307, 0]
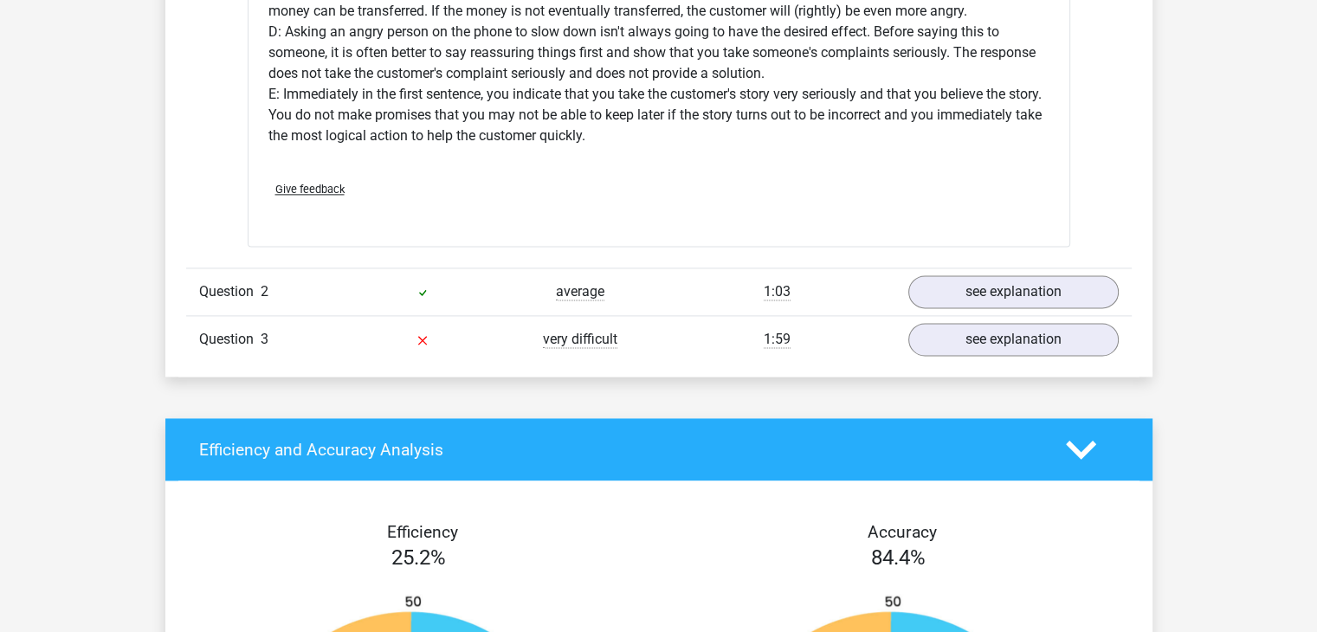
click at [291, 297] on div "Question 2" at bounding box center [265, 291] width 158 height 21
click at [436, 287] on div at bounding box center [423, 291] width 158 height 21
click at [1014, 302] on link "see explanation" at bounding box center [1013, 292] width 242 height 38
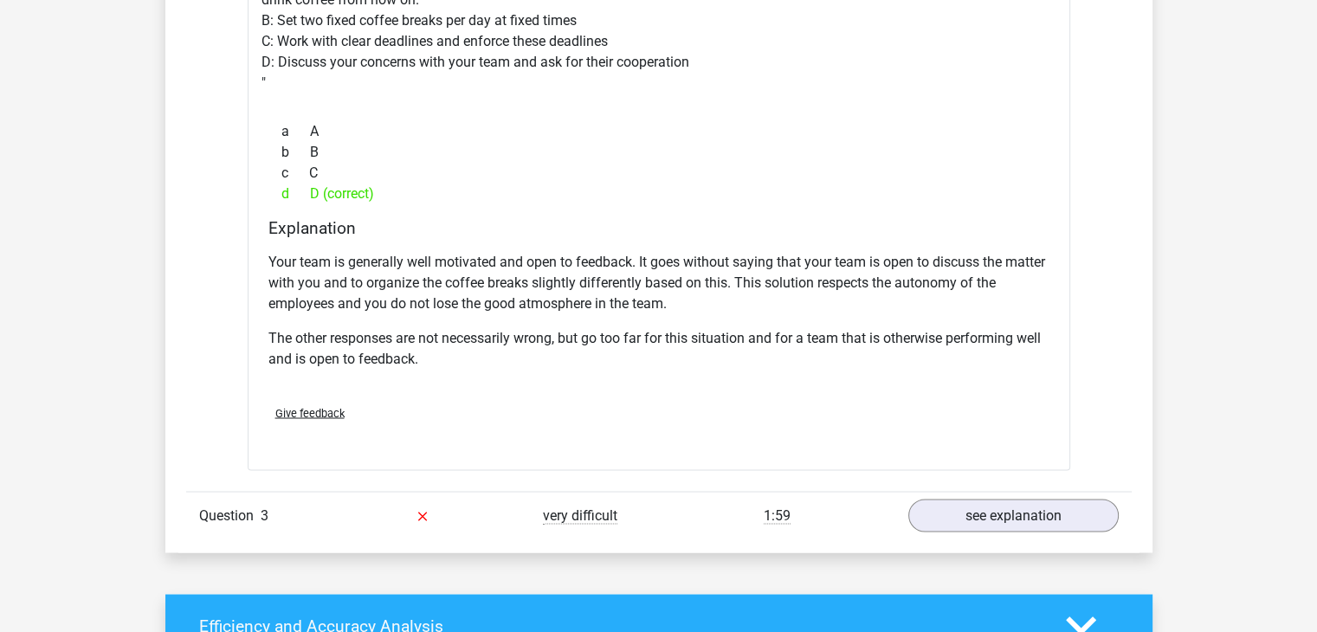
scroll to position [2938, 0]
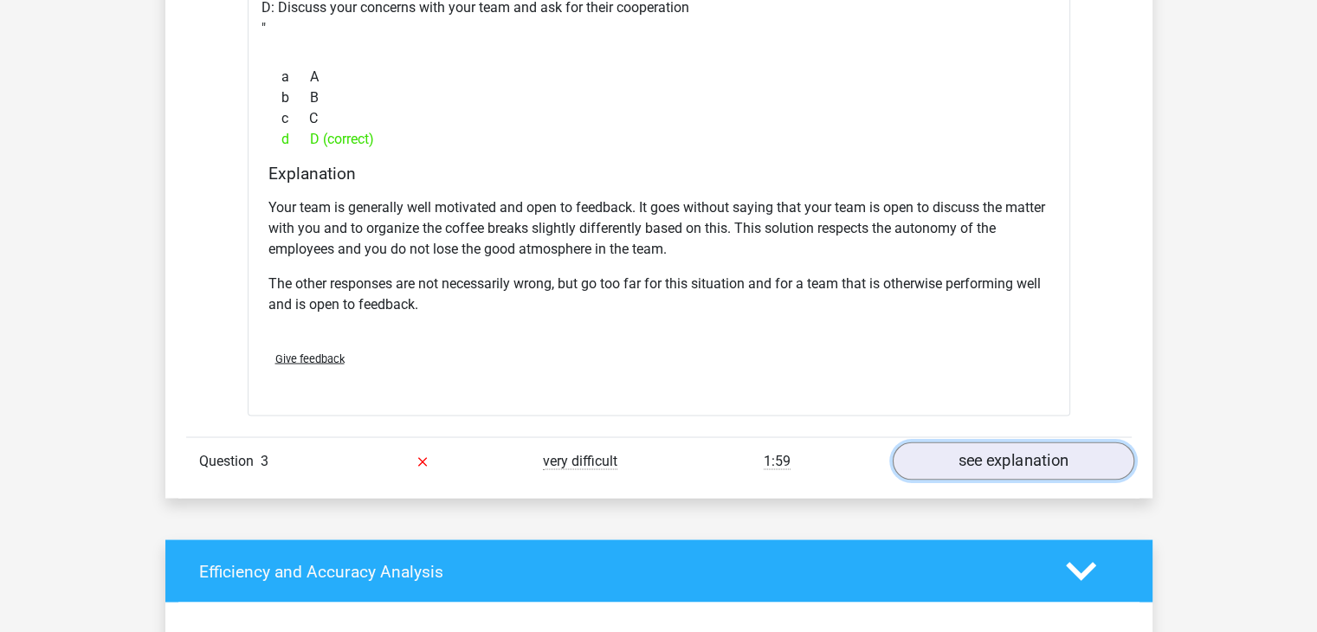
click at [965, 454] on link "see explanation" at bounding box center [1013, 462] width 242 height 38
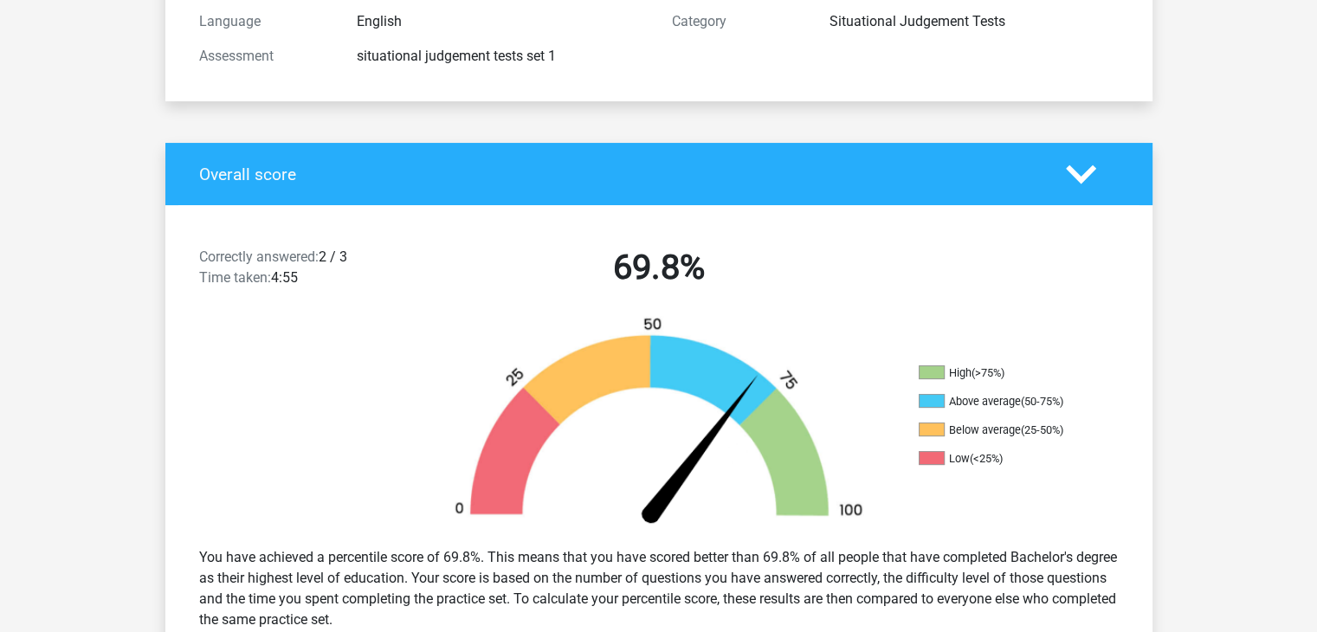
scroll to position [340, 0]
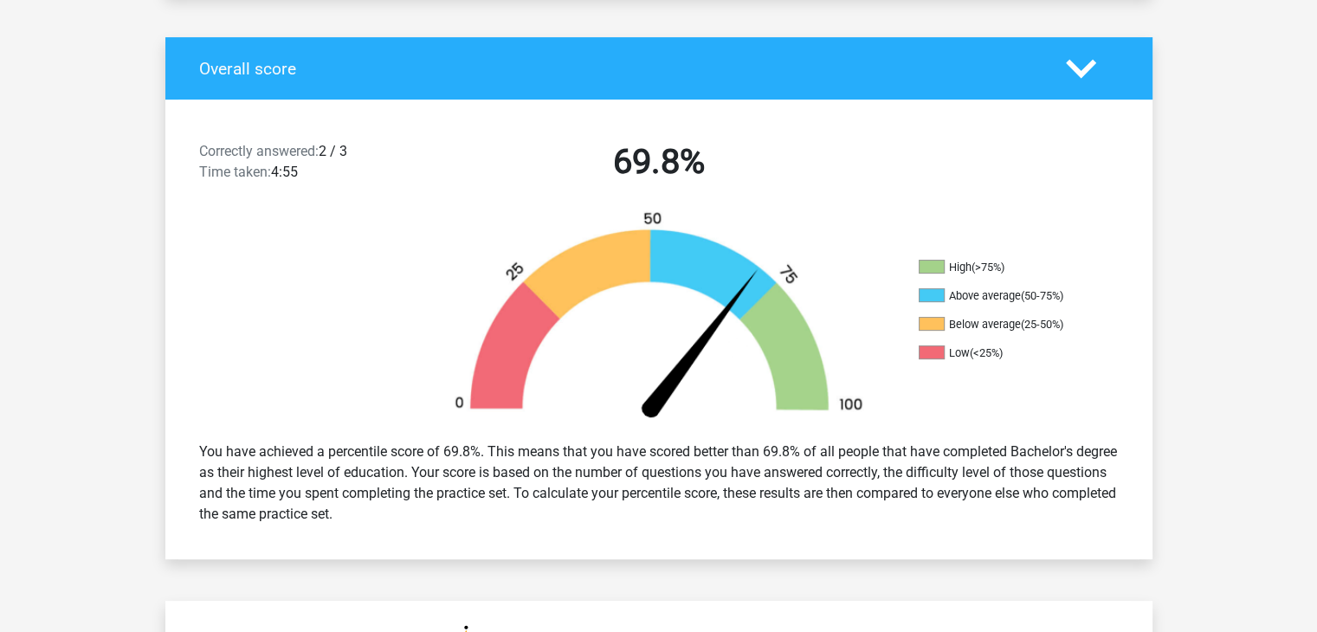
click at [717, 351] on img at bounding box center [659, 318] width 468 height 217
